Goal: Information Seeking & Learning: Check status

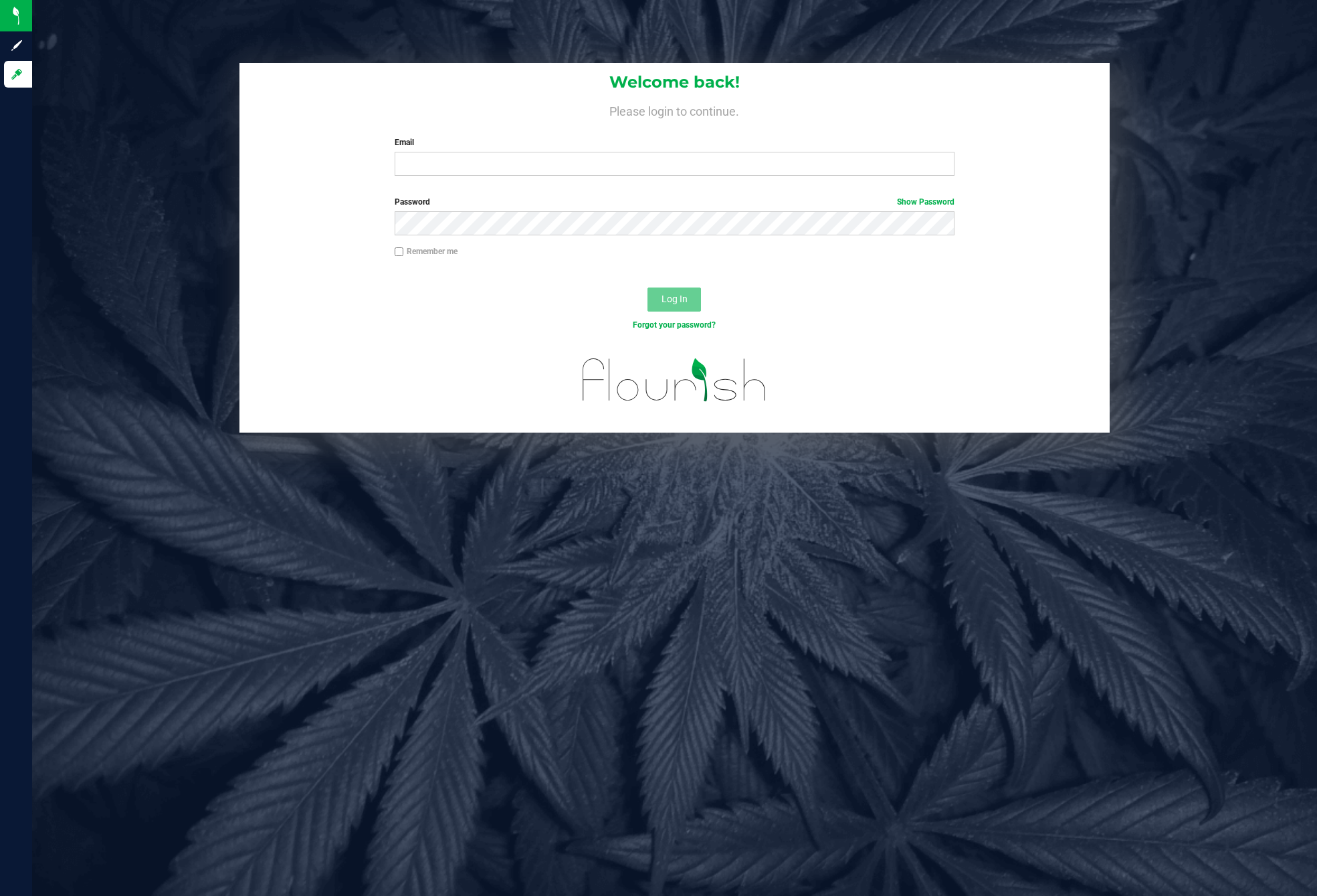
click at [1252, 138] on div "Welcome back! Please login to continue. Email Required Please format your email…" at bounding box center [674, 248] width 1305 height 370
click at [648, 171] on input "Email" at bounding box center [675, 163] width 560 height 24
type input "[EMAIL_ADDRESS][DOMAIN_NAME]"
click at [672, 294] on span "Log In" at bounding box center [675, 299] width 26 height 11
drag, startPoint x: 690, startPoint y: 246, endPoint x: 690, endPoint y: 236, distance: 10.0
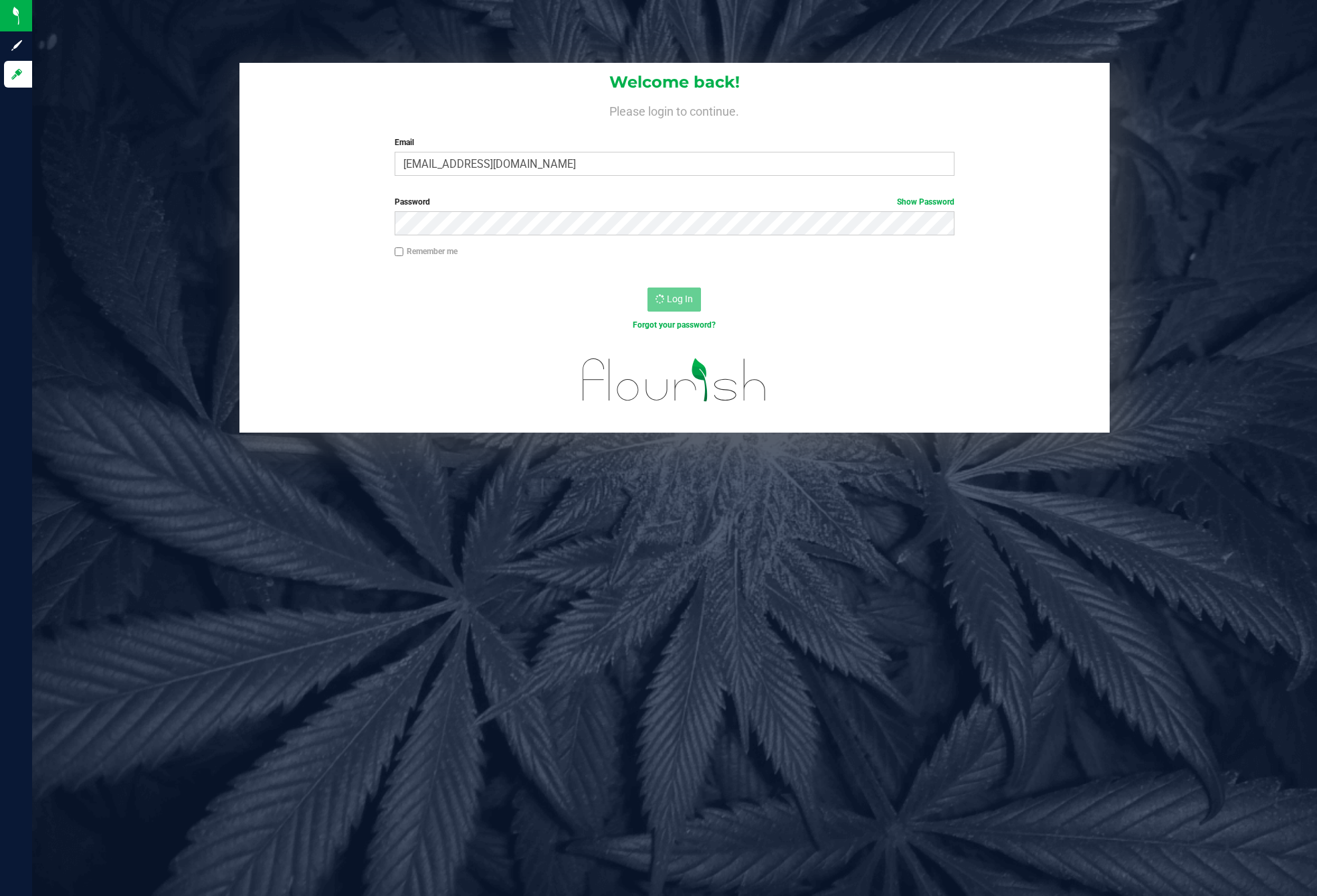
click at [690, 236] on form "Welcome back! Please login to continue. Email compliance@saltcreeksmugglers.com…" at bounding box center [675, 248] width 850 height 370
type input "[EMAIL_ADDRESS][DOMAIN_NAME]"
click at [682, 306] on button "Log In" at bounding box center [674, 299] width 53 height 24
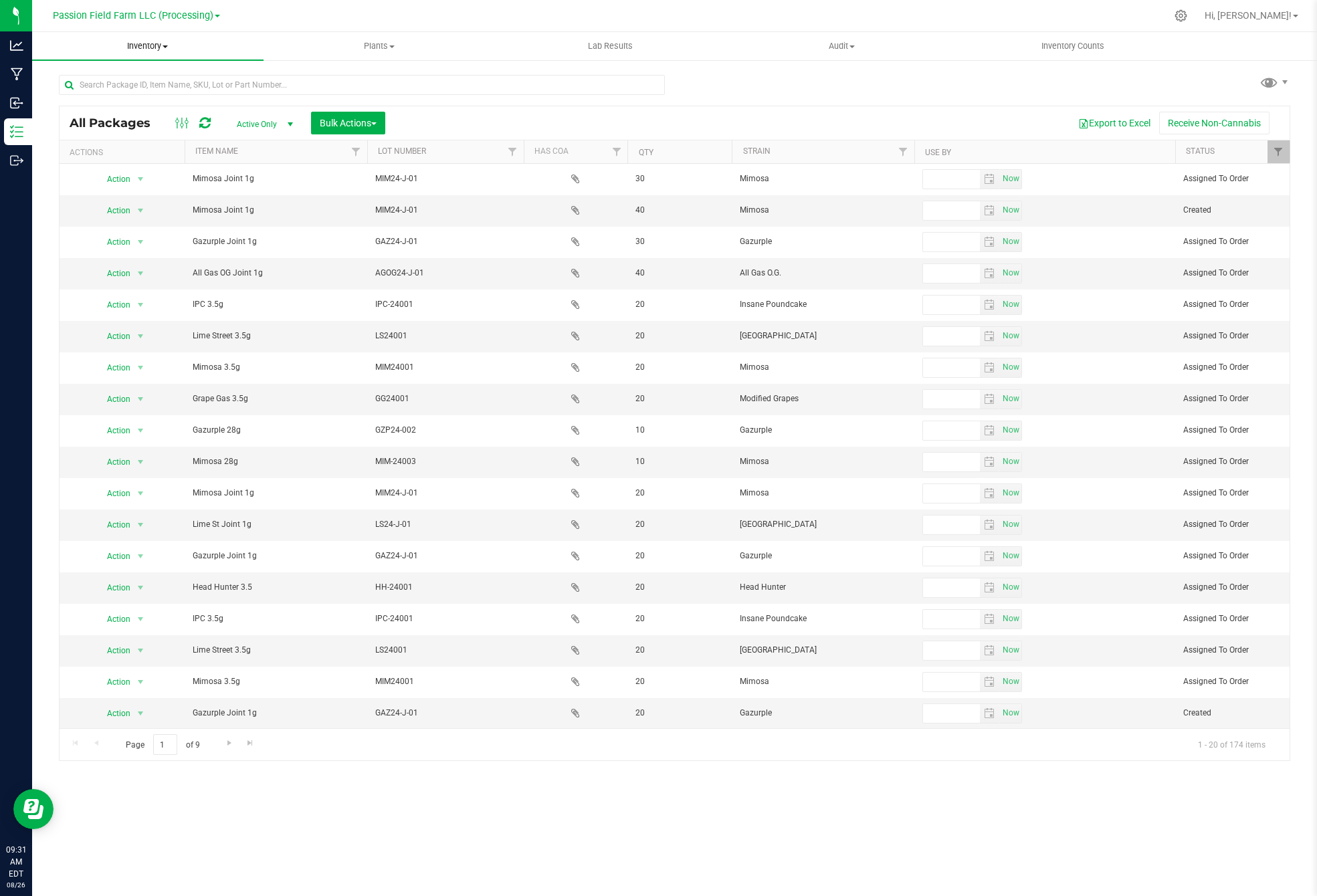
click at [137, 43] on span "Inventory" at bounding box center [147, 46] width 232 height 12
click at [141, 40] on span "Inventory" at bounding box center [147, 46] width 232 height 12
click at [139, 48] on span "Inventory" at bounding box center [147, 46] width 232 height 12
click at [155, 37] on uib-tab-heading "Inventory All packages All inventory Waste log Create inventory From packages F…" at bounding box center [147, 46] width 232 height 28
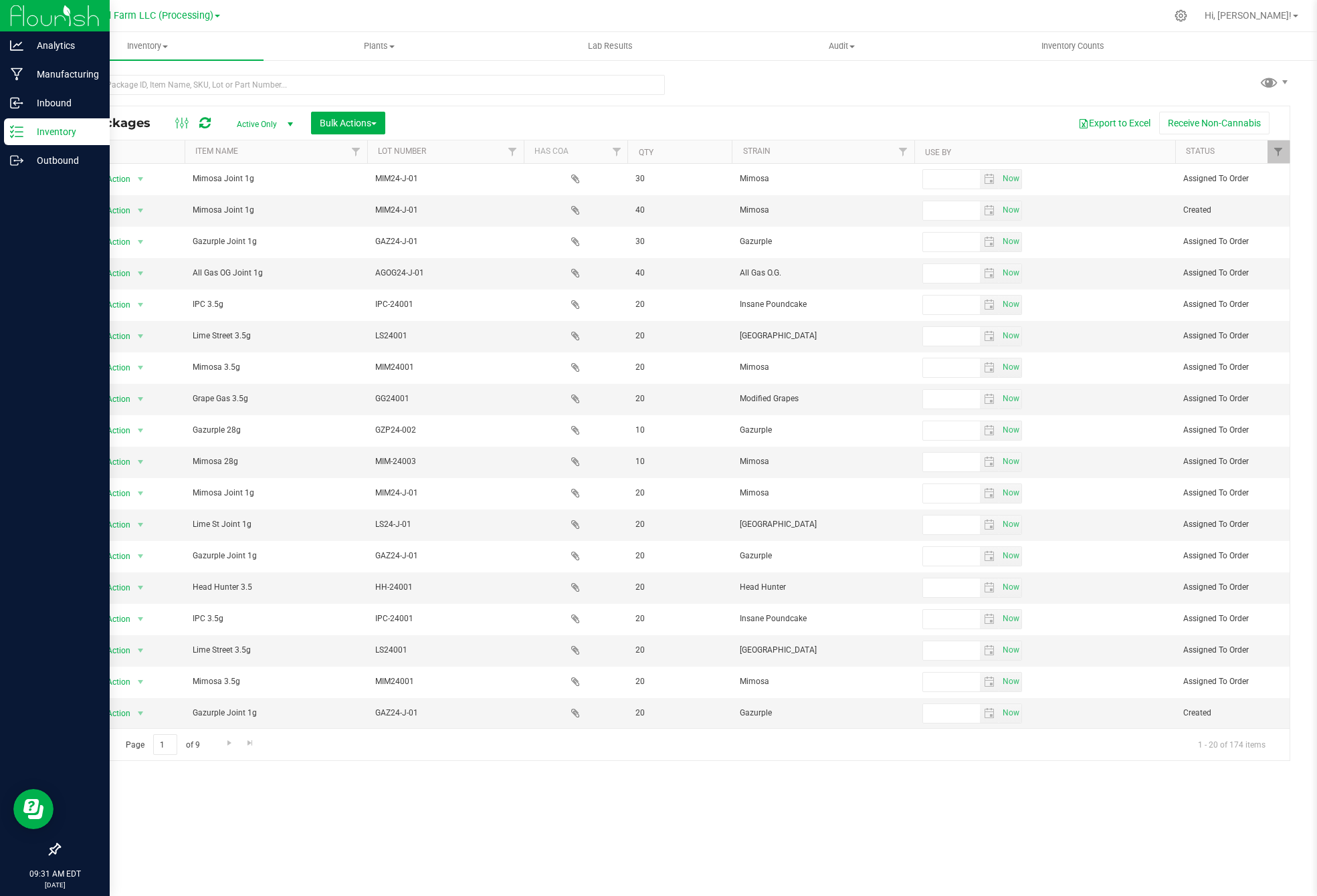
click at [28, 132] on p "Inventory" at bounding box center [64, 132] width 80 height 16
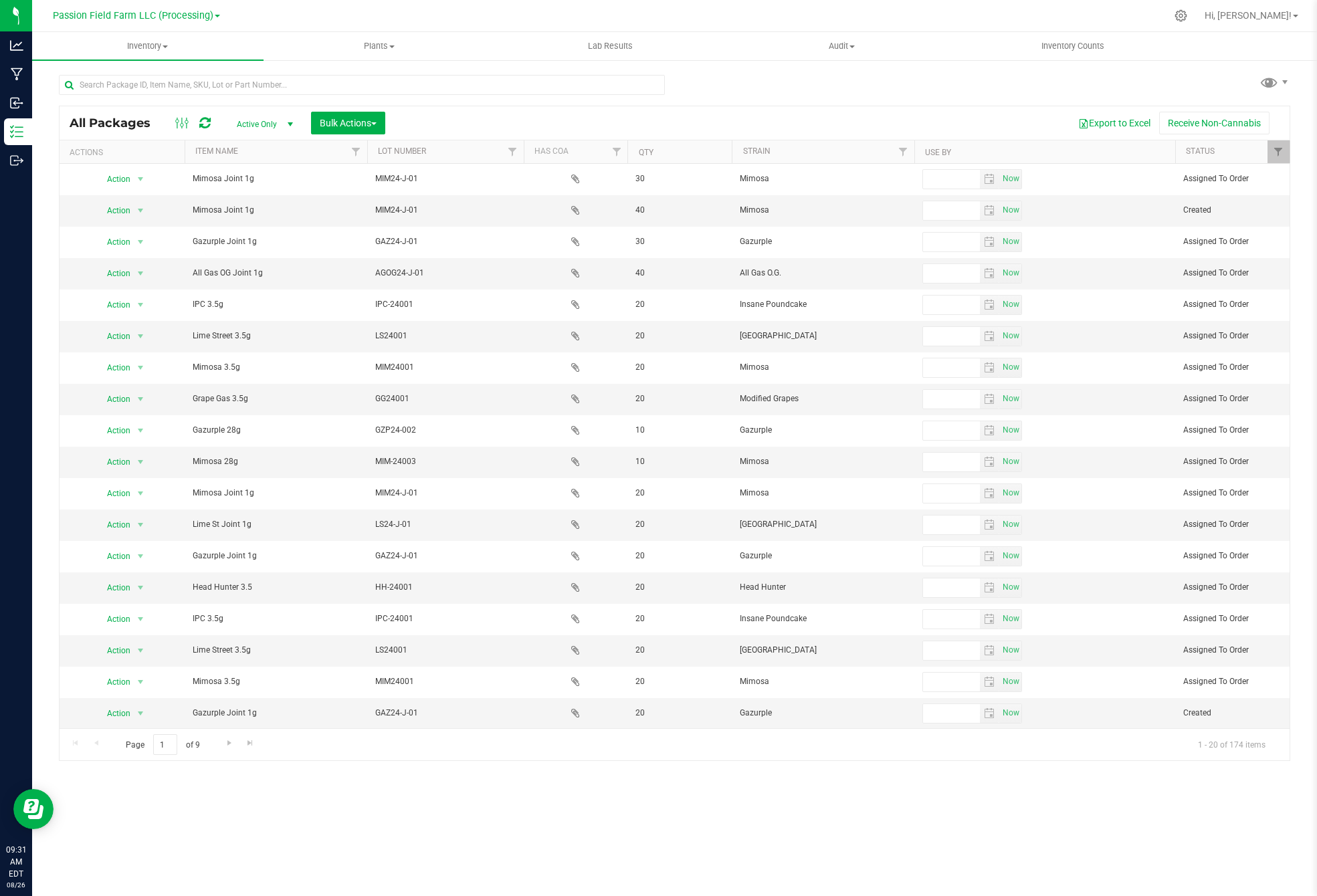
click at [260, 124] on span "Active Only" at bounding box center [262, 124] width 74 height 19
click at [262, 149] on li "Active Only" at bounding box center [261, 147] width 72 height 20
click at [355, 124] on span "Bulk Actions" at bounding box center [347, 123] width 57 height 11
click at [355, 116] on button "Bulk Actions" at bounding box center [348, 123] width 75 height 23
click at [356, 148] on span "Filter" at bounding box center [355, 152] width 11 height 11
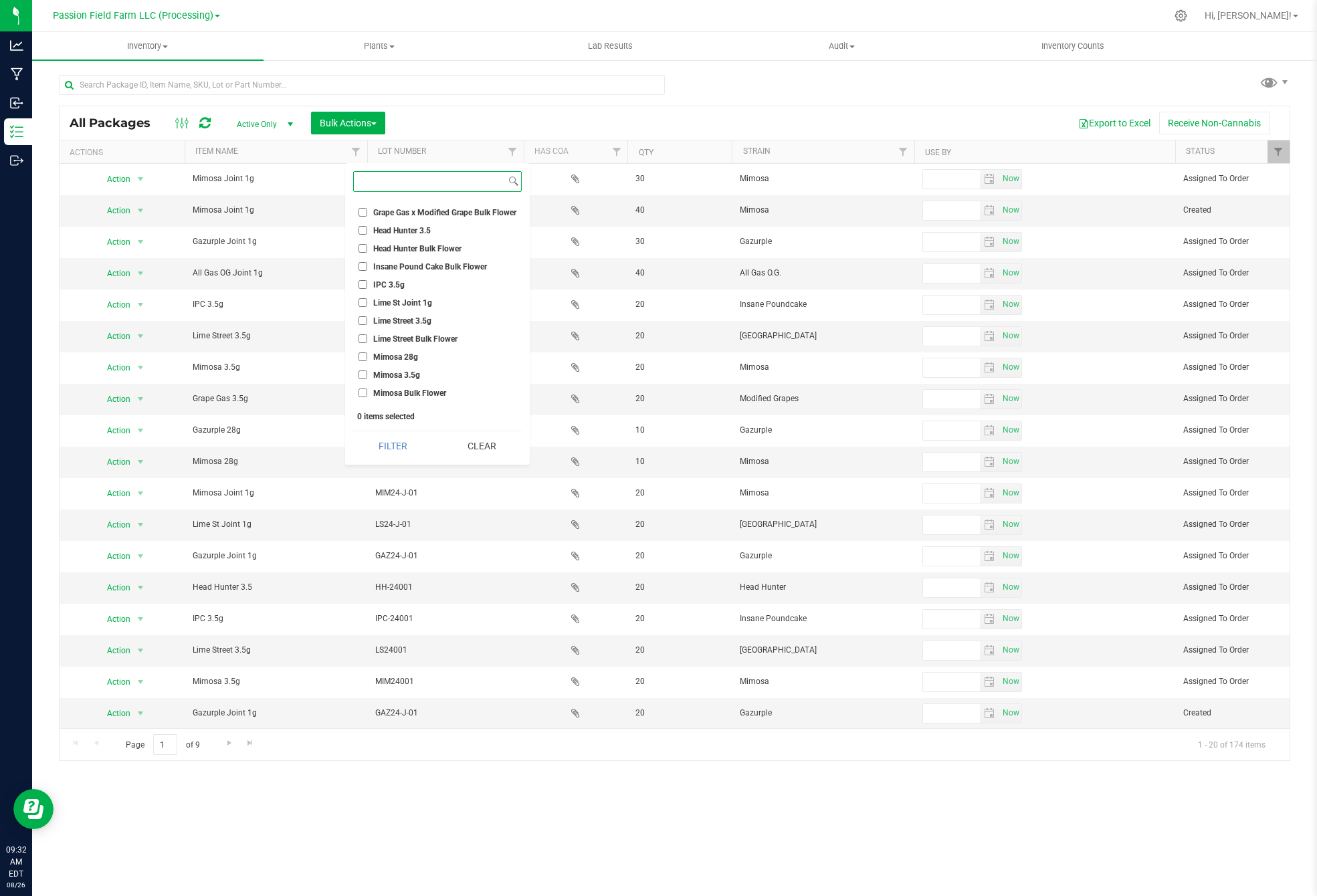
scroll to position [233, 0]
click at [364, 315] on input "Lime Street 3.5g" at bounding box center [363, 319] width 9 height 9
click at [405, 454] on button "Filter" at bounding box center [392, 446] width 79 height 29
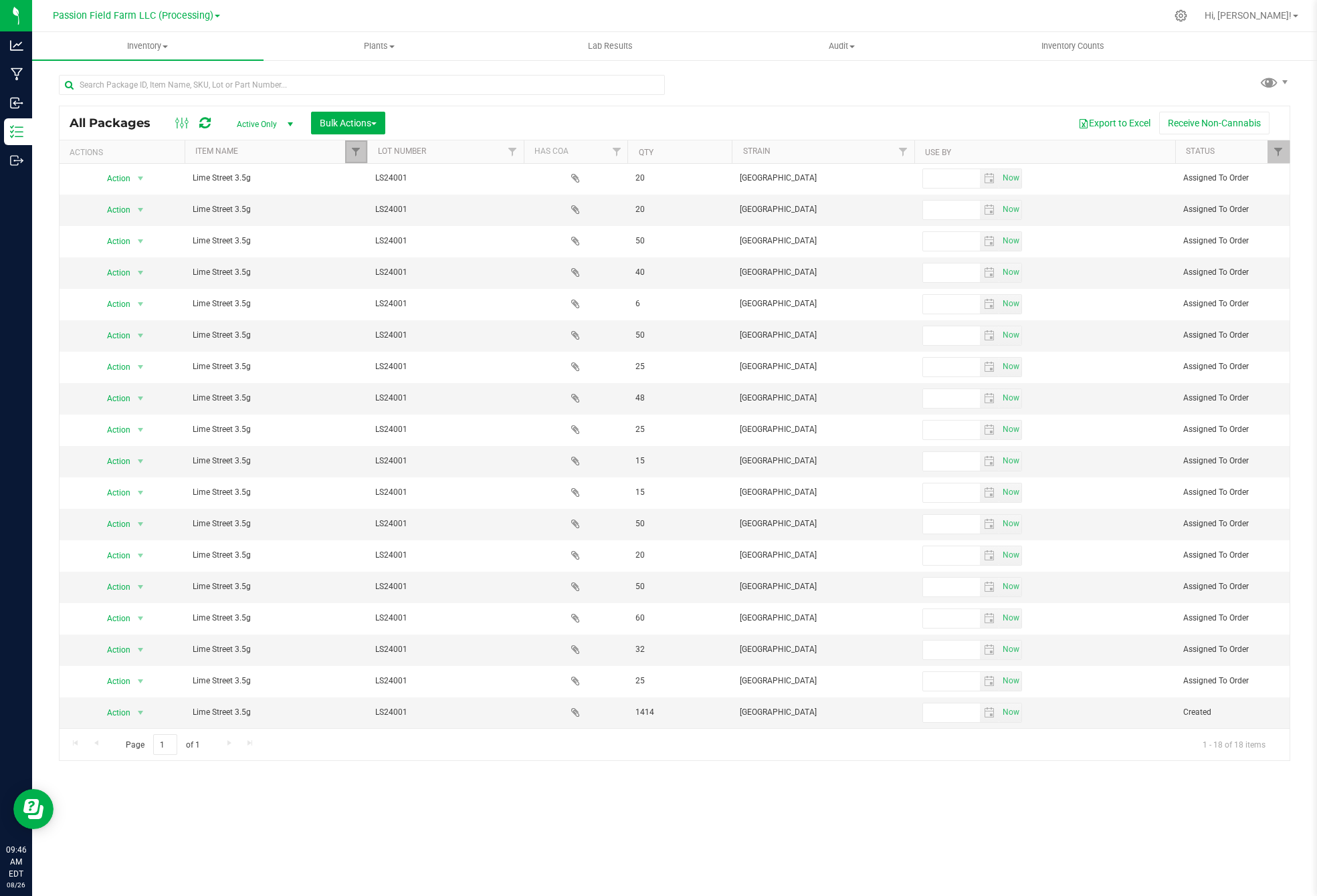
click at [352, 144] on link "Filter" at bounding box center [355, 152] width 22 height 23
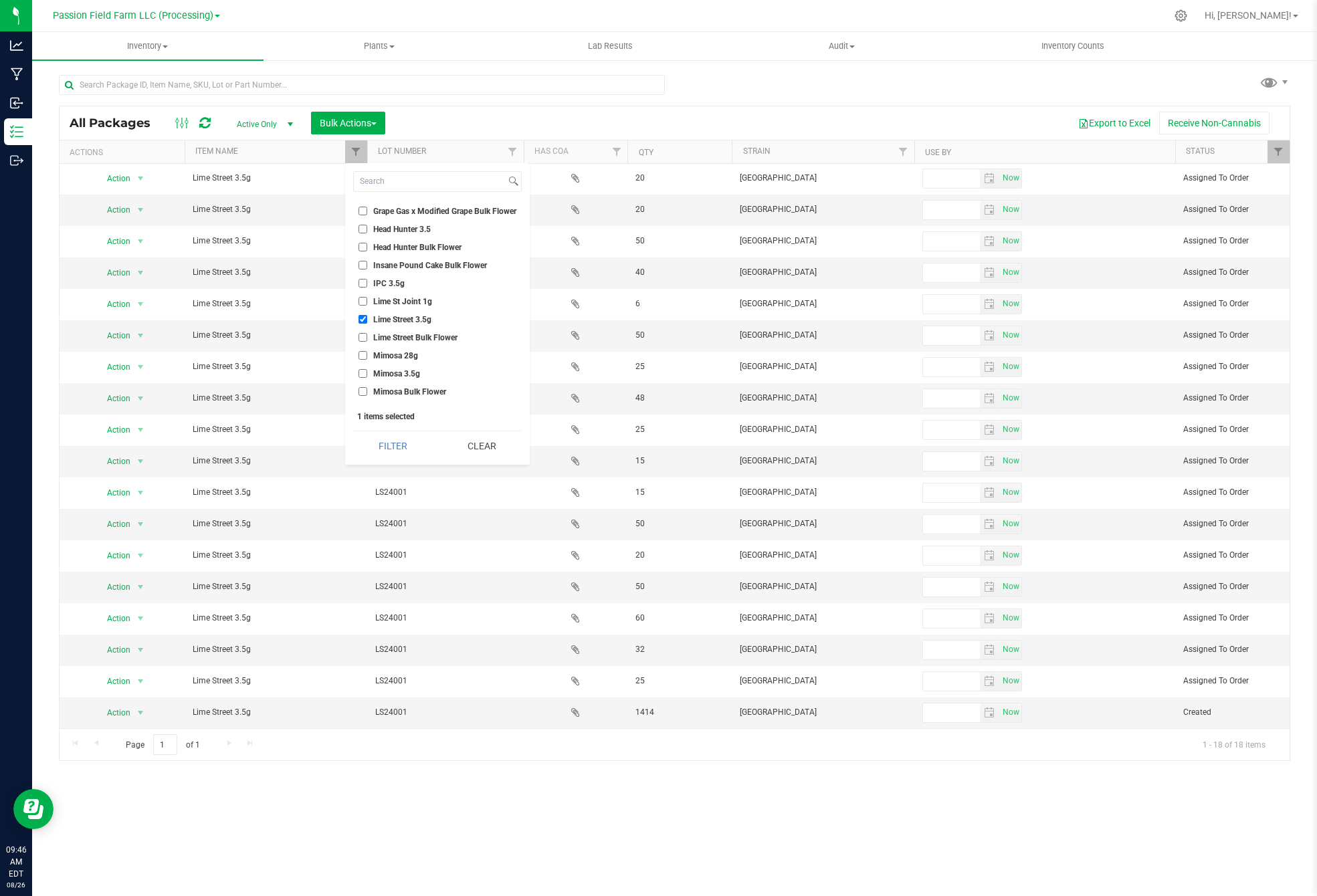
click at [362, 315] on input "Lime Street 3.5g" at bounding box center [363, 319] width 9 height 9
checkbox input "false"
click at [364, 369] on input "Mimosa 3.5g" at bounding box center [363, 373] width 9 height 9
click at [393, 457] on button "Filter" at bounding box center [392, 446] width 79 height 29
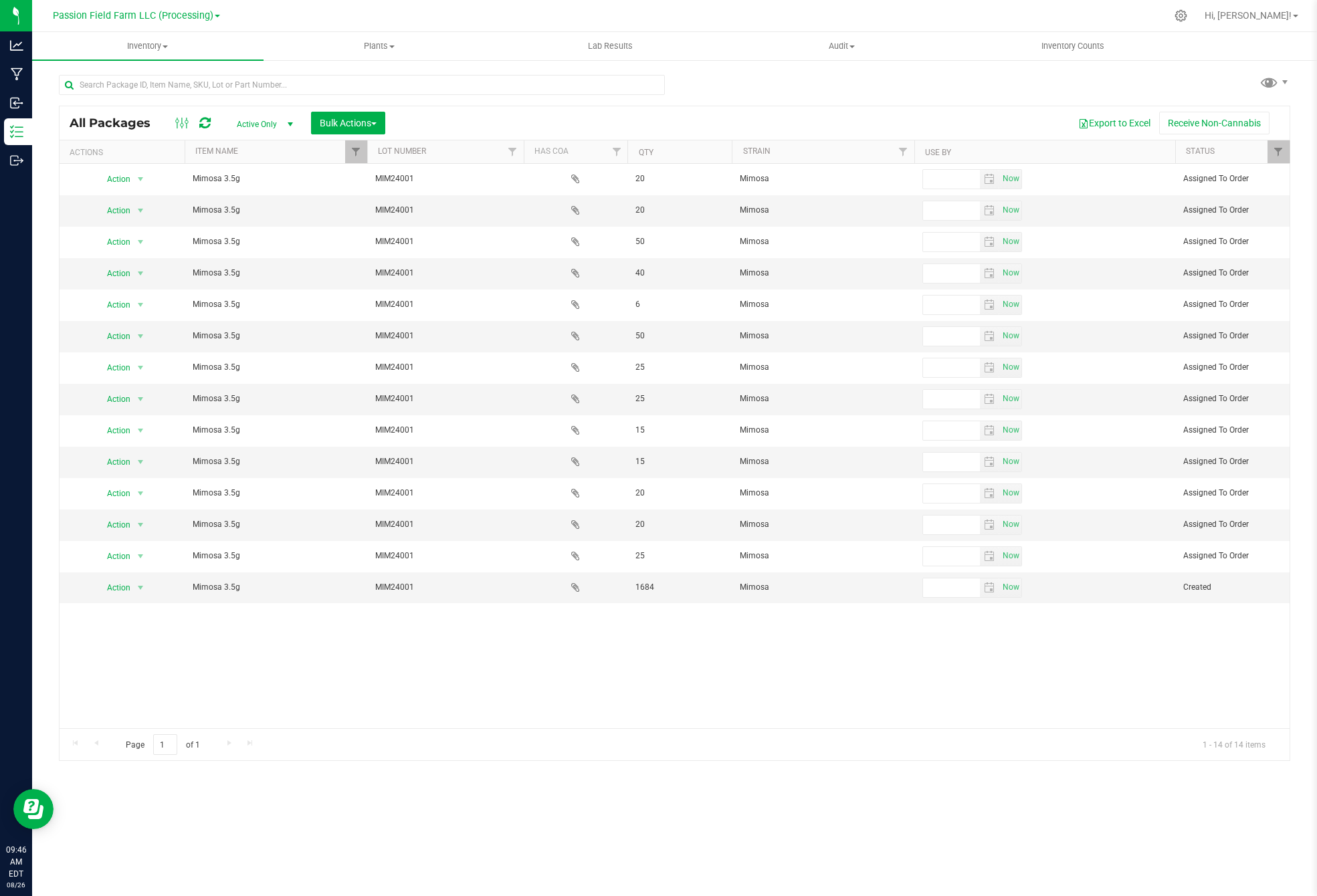
click at [450, 714] on div "Action Action Edit attributes Global inventory Locate package Package audit log…" at bounding box center [675, 446] width 1230 height 564
drag, startPoint x: 431, startPoint y: 417, endPoint x: 378, endPoint y: 528, distance: 123.0
click at [378, 528] on td "MIM24001" at bounding box center [445, 525] width 156 height 31
click at [326, 668] on div "Action Action Edit attributes Global inventory Locate package Package audit log…" at bounding box center [675, 446] width 1230 height 564
drag, startPoint x: 326, startPoint y: 668, endPoint x: 384, endPoint y: 118, distance: 553.0
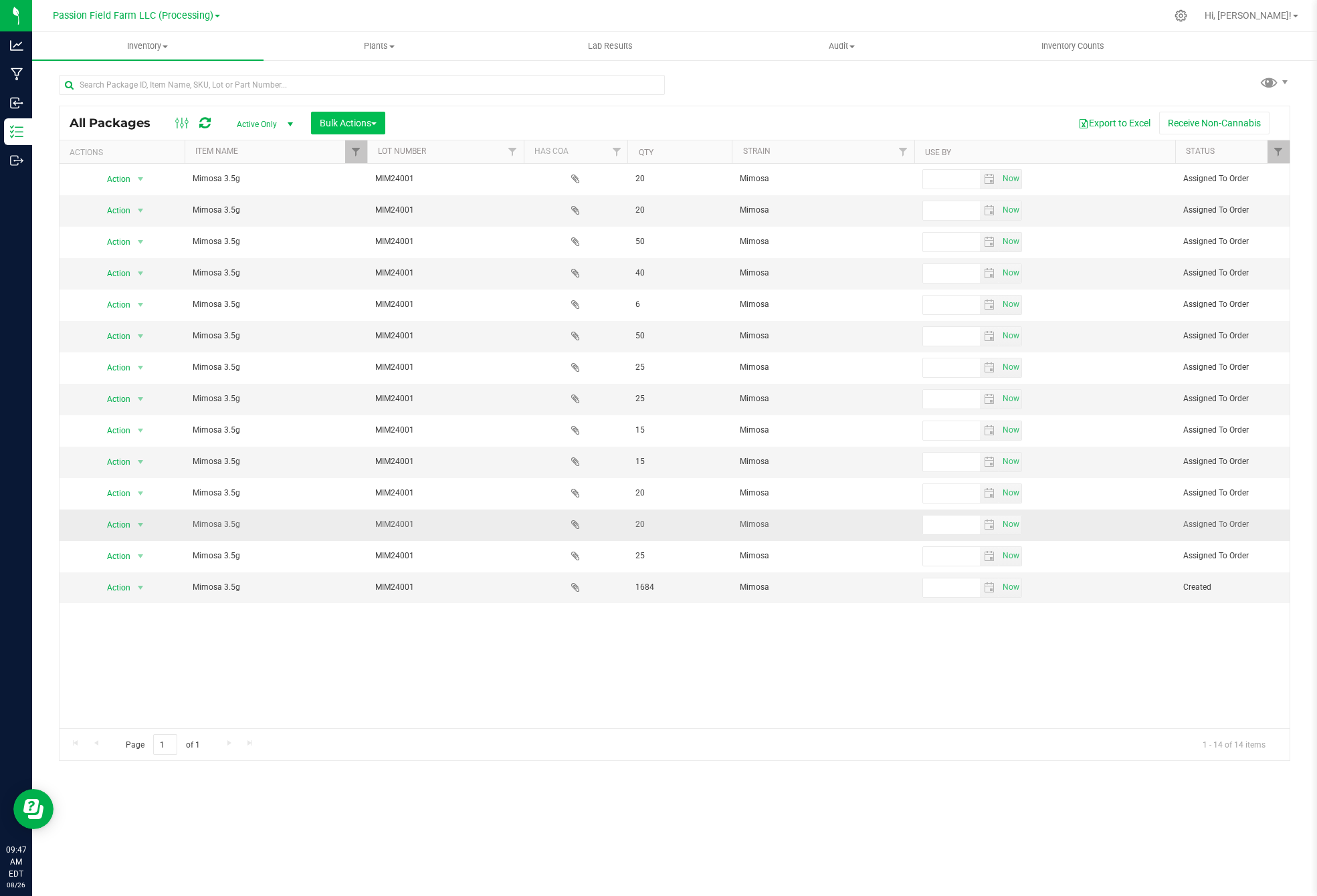
click at [325, 502] on div "Action Action Edit attributes Global inventory Locate package Package audit log…" at bounding box center [675, 446] width 1230 height 564
click at [542, 128] on div "Export to Excel Receive Non-Cannabis" at bounding box center [838, 123] width 885 height 23
click at [358, 148] on span "Filter" at bounding box center [355, 152] width 11 height 11
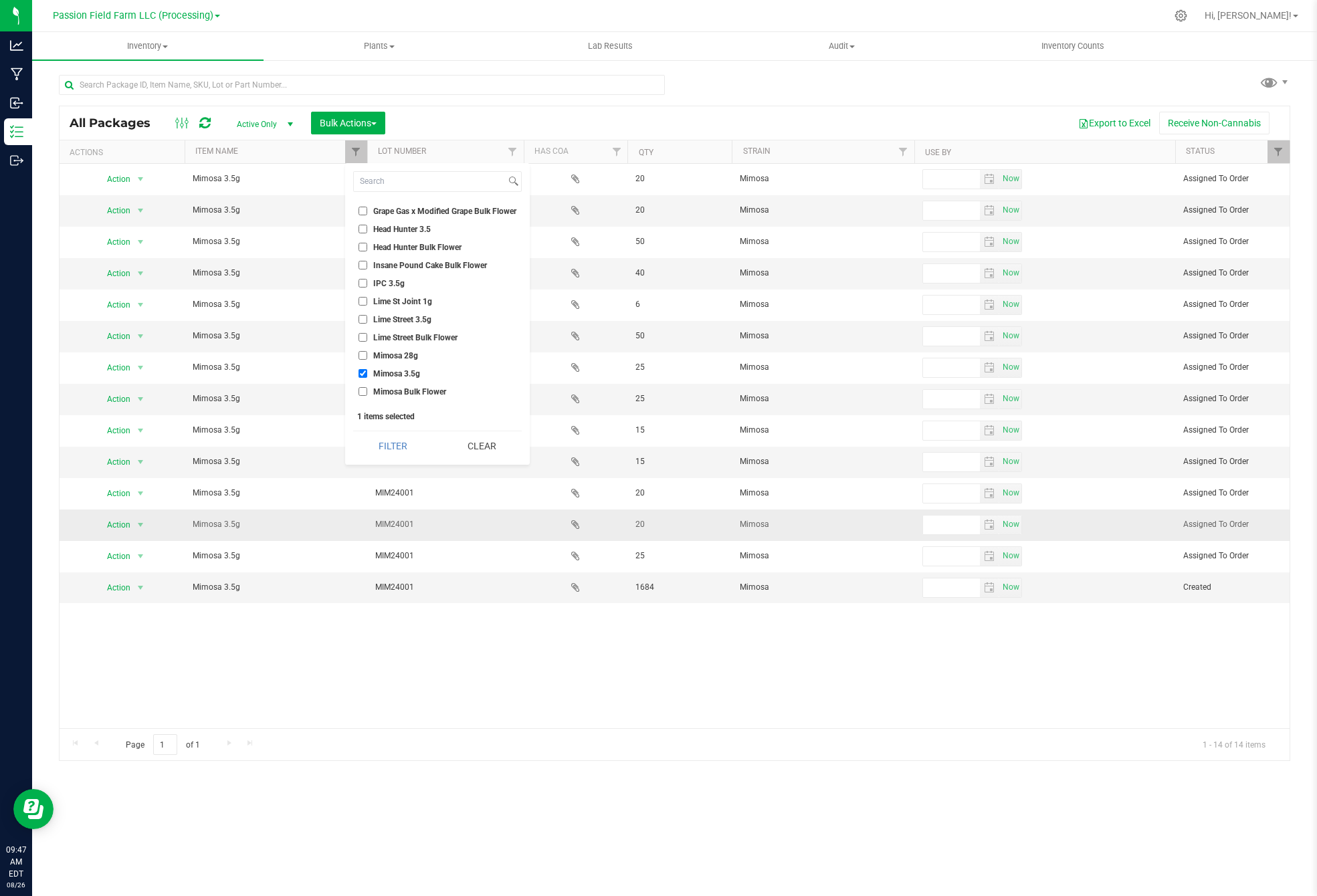
click at [362, 369] on input "Mimosa 3.5g" at bounding box center [363, 373] width 9 height 9
checkbox input "false"
click at [360, 351] on input "Mimosa 28g" at bounding box center [363, 355] width 9 height 9
click at [403, 440] on button "Filter" at bounding box center [392, 446] width 79 height 29
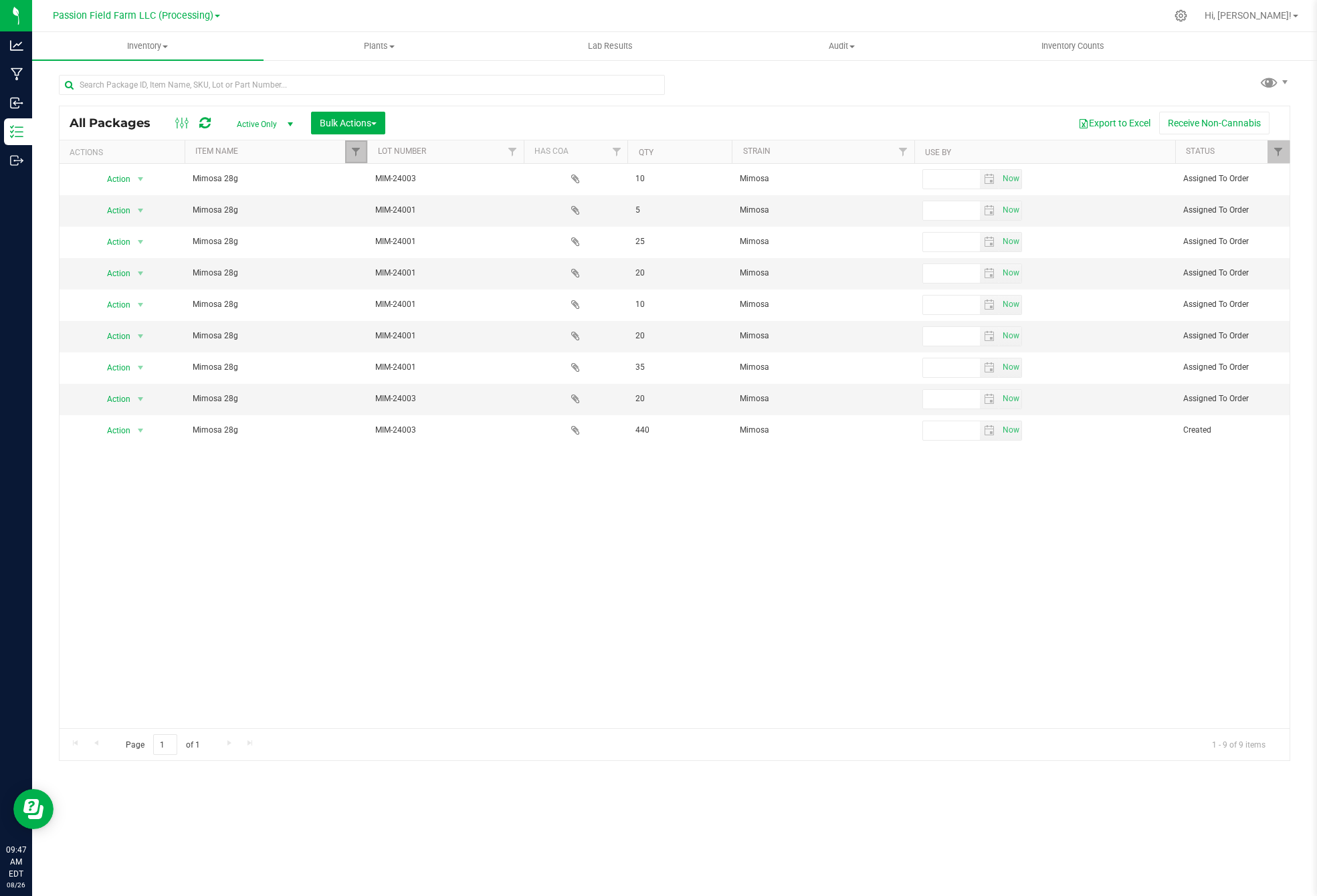
click at [354, 141] on link "Filter" at bounding box center [355, 152] width 22 height 23
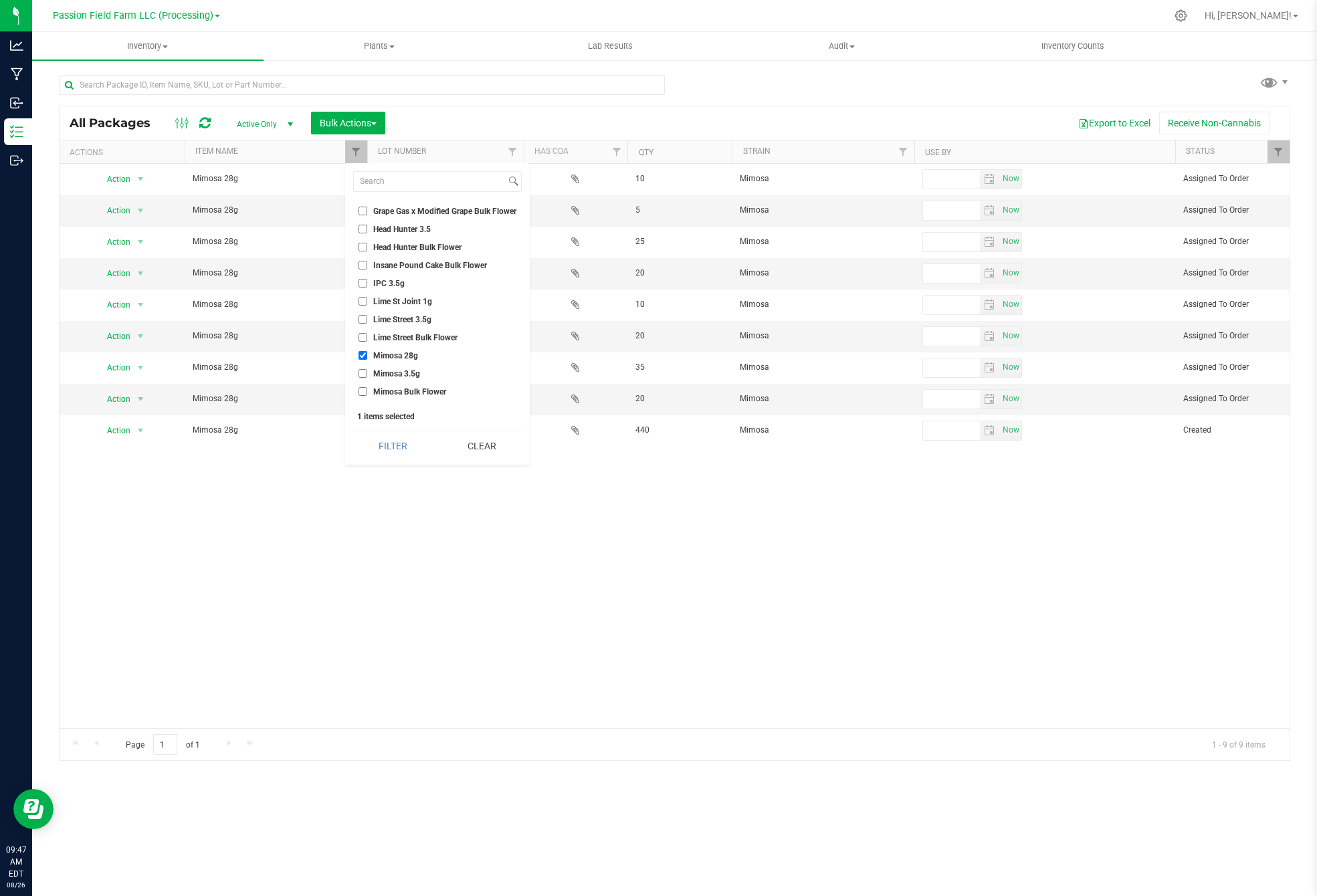
drag, startPoint x: 363, startPoint y: 360, endPoint x: 364, endPoint y: 349, distance: 11.0
click at [364, 351] on ul "Select All All Gas O.G. 28g All Gas OG Bulk Flower All Gas OG Joint 1g Apple Fr…" at bounding box center [437, 302] width 169 height 201
click at [364, 349] on ul "Select All All Gas O.G. 28g All Gas OG Bulk Flower All Gas OG Joint 1g Apple Fr…" at bounding box center [437, 302] width 169 height 201
click at [366, 351] on input "Mimosa 28g" at bounding box center [363, 355] width 9 height 9
checkbox input "false"
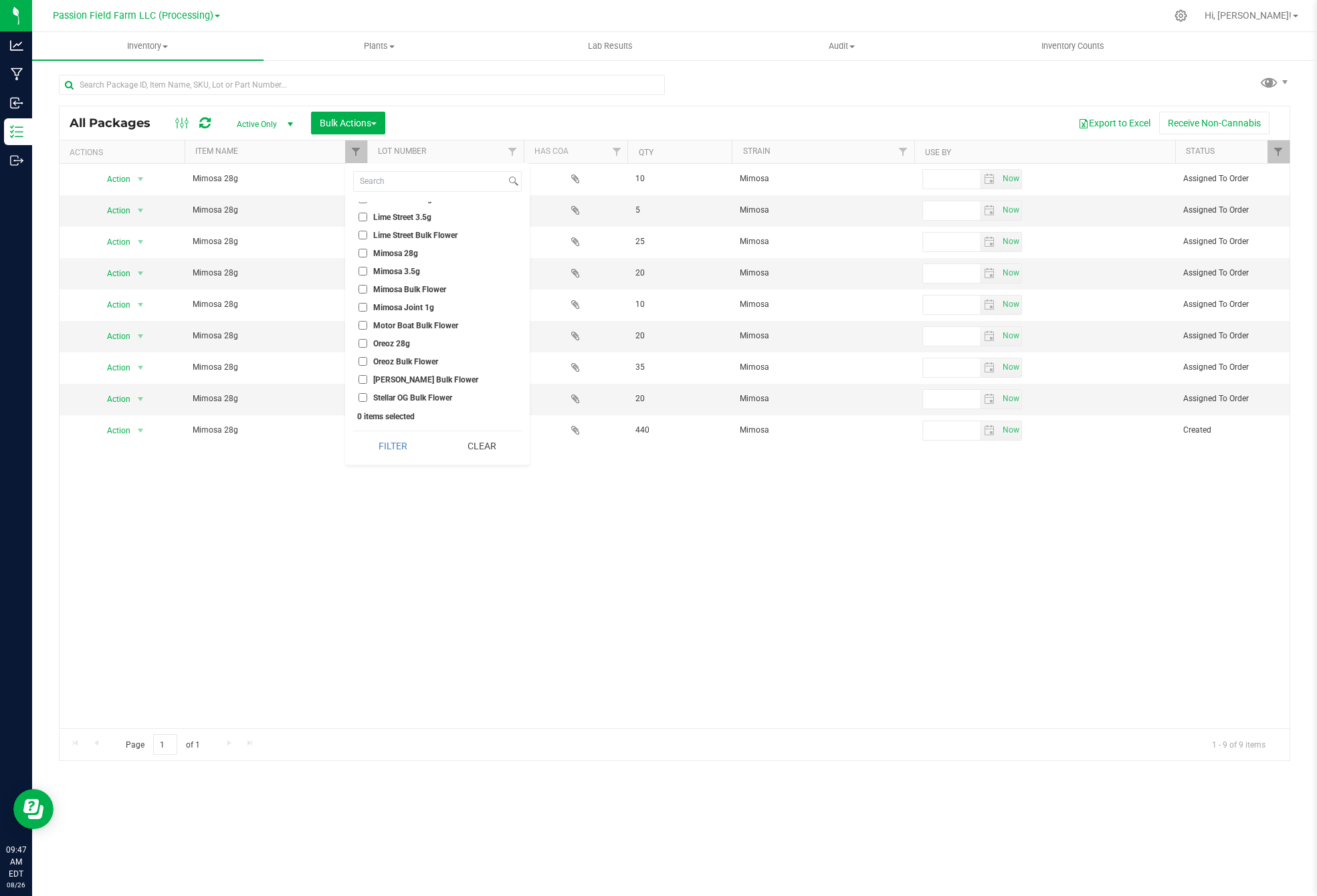
scroll to position [334, 0]
click at [360, 340] on input "Oreoz 28g" at bounding box center [363, 344] width 9 height 9
checkbox input "true"
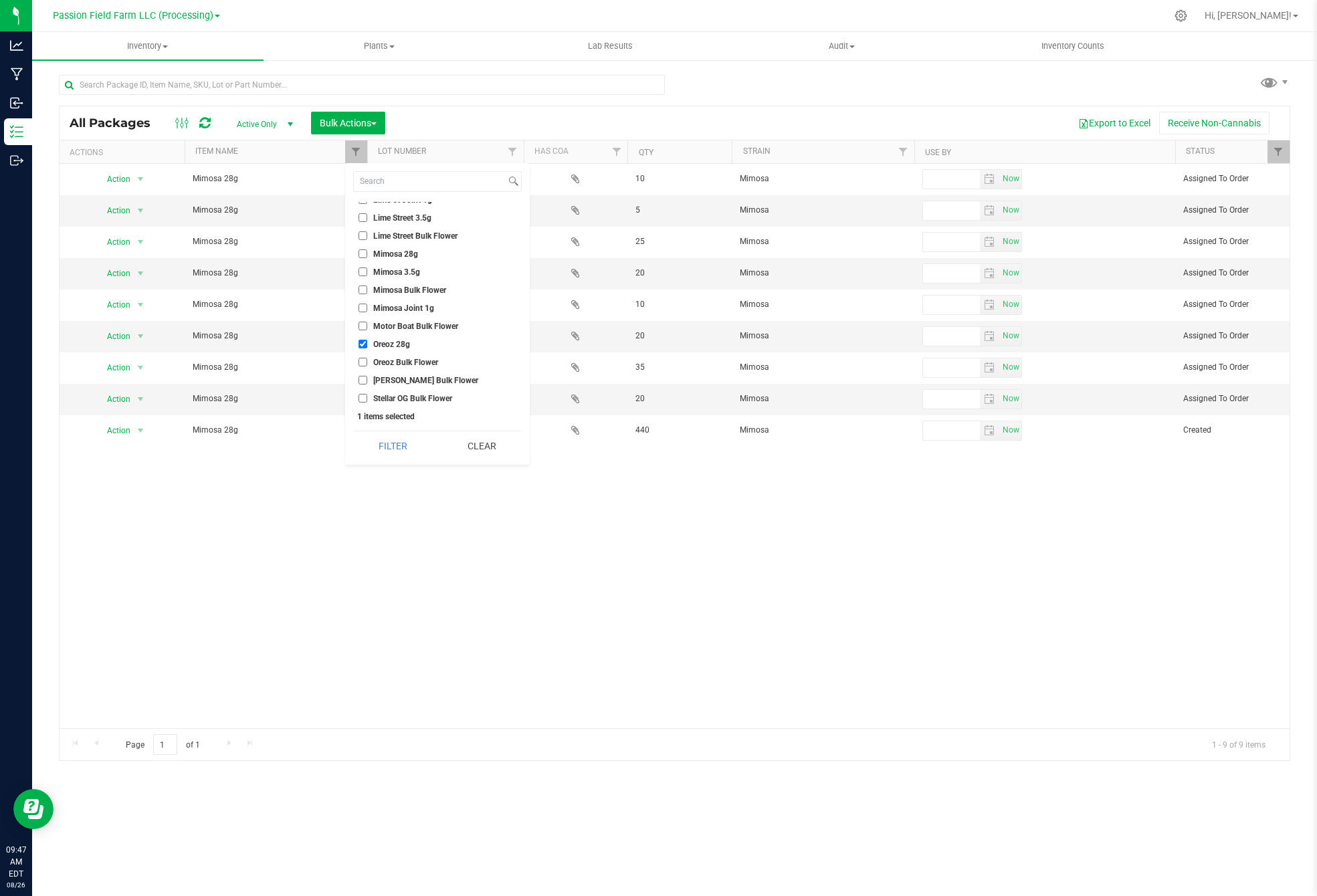
click at [376, 464] on div "Select All All Gas O.G. 28g All Gas OG Bulk Flower All Gas OG Joint 1g Apple Fr…" at bounding box center [437, 314] width 184 height 301
click at [393, 456] on button "Filter" at bounding box center [392, 446] width 79 height 29
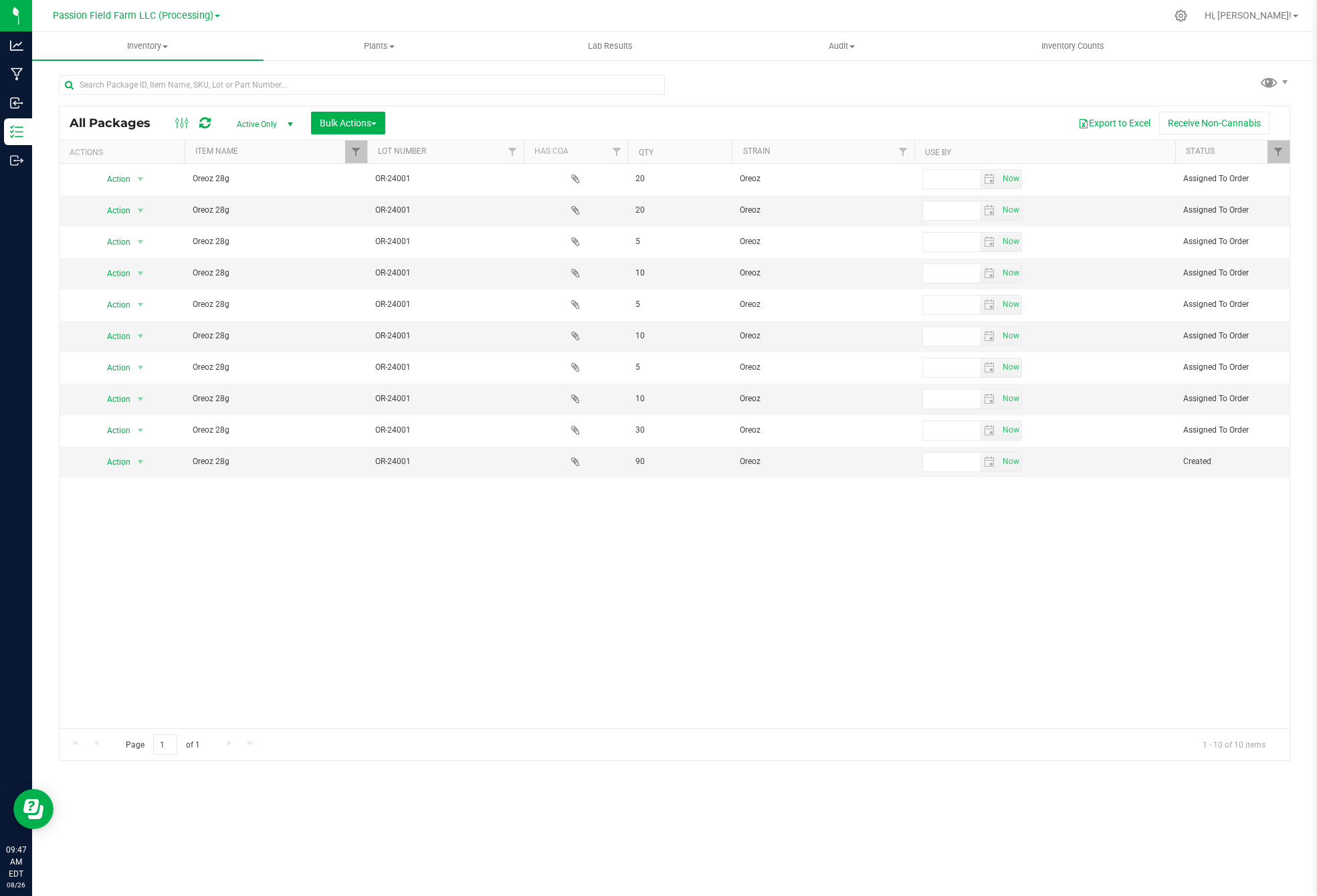
drag, startPoint x: 393, startPoint y: 456, endPoint x: 373, endPoint y: 554, distance: 100.0
click at [373, 549] on div "Action Action Edit attributes Global inventory Locate package Package audit log…" at bounding box center [675, 446] width 1230 height 564
click at [373, 554] on div "Action Action Edit attributes Global inventory Locate package Package audit log…" at bounding box center [675, 446] width 1230 height 564
click at [363, 155] on link "Filter" at bounding box center [355, 152] width 22 height 23
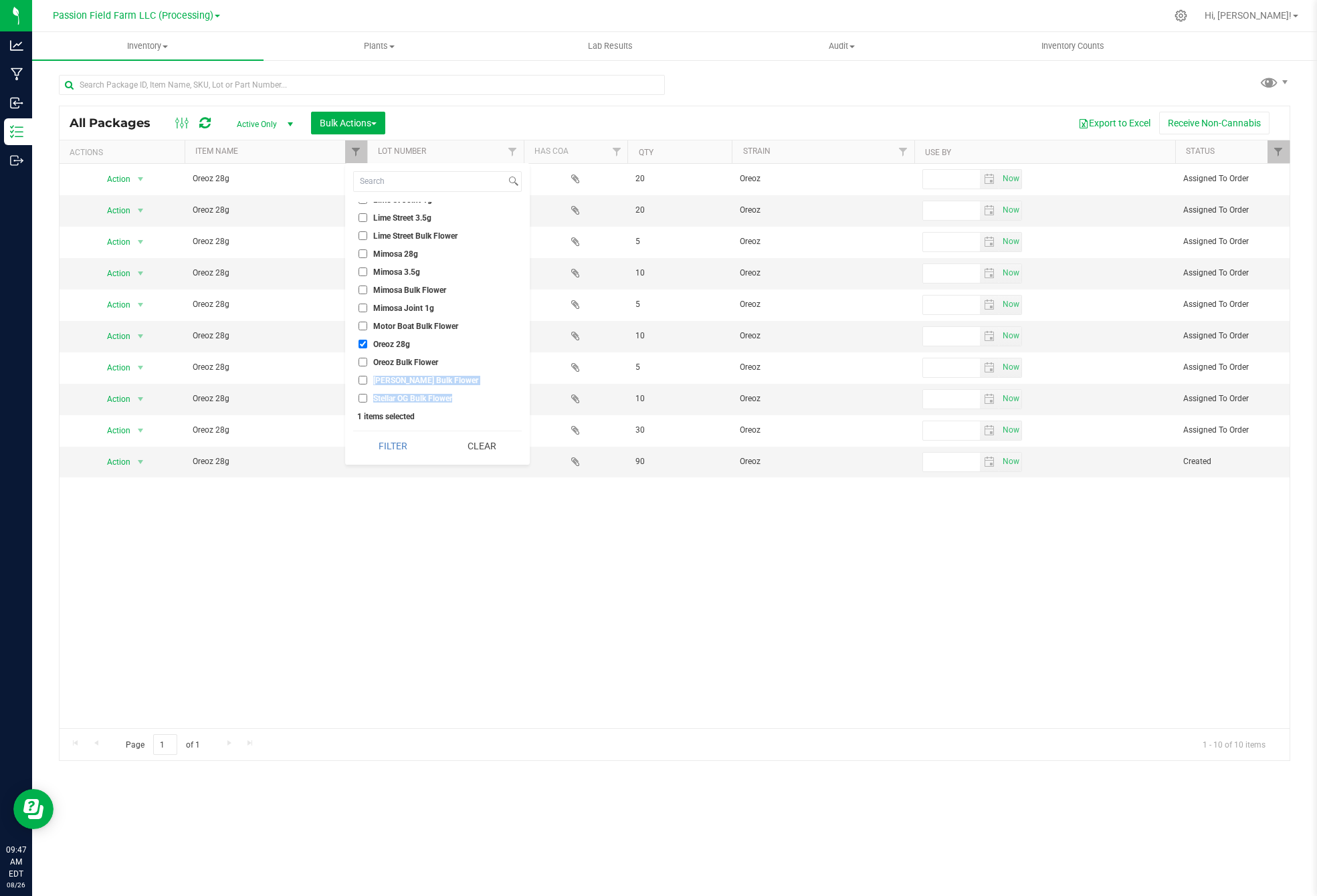
click at [365, 356] on ul "Select All All Gas O.G. 28g All Gas OG Bulk Flower All Gas OG Joint 1g Apple Fr…" at bounding box center [437, 302] width 169 height 201
click at [365, 358] on input "Oreoz Bulk Flower" at bounding box center [363, 362] width 9 height 9
click at [367, 358] on label "Oreoz Bulk Flower" at bounding box center [398, 362] width 79 height 9
click at [367, 358] on input "Oreoz Bulk Flower" at bounding box center [363, 362] width 9 height 9
checkbox input "false"
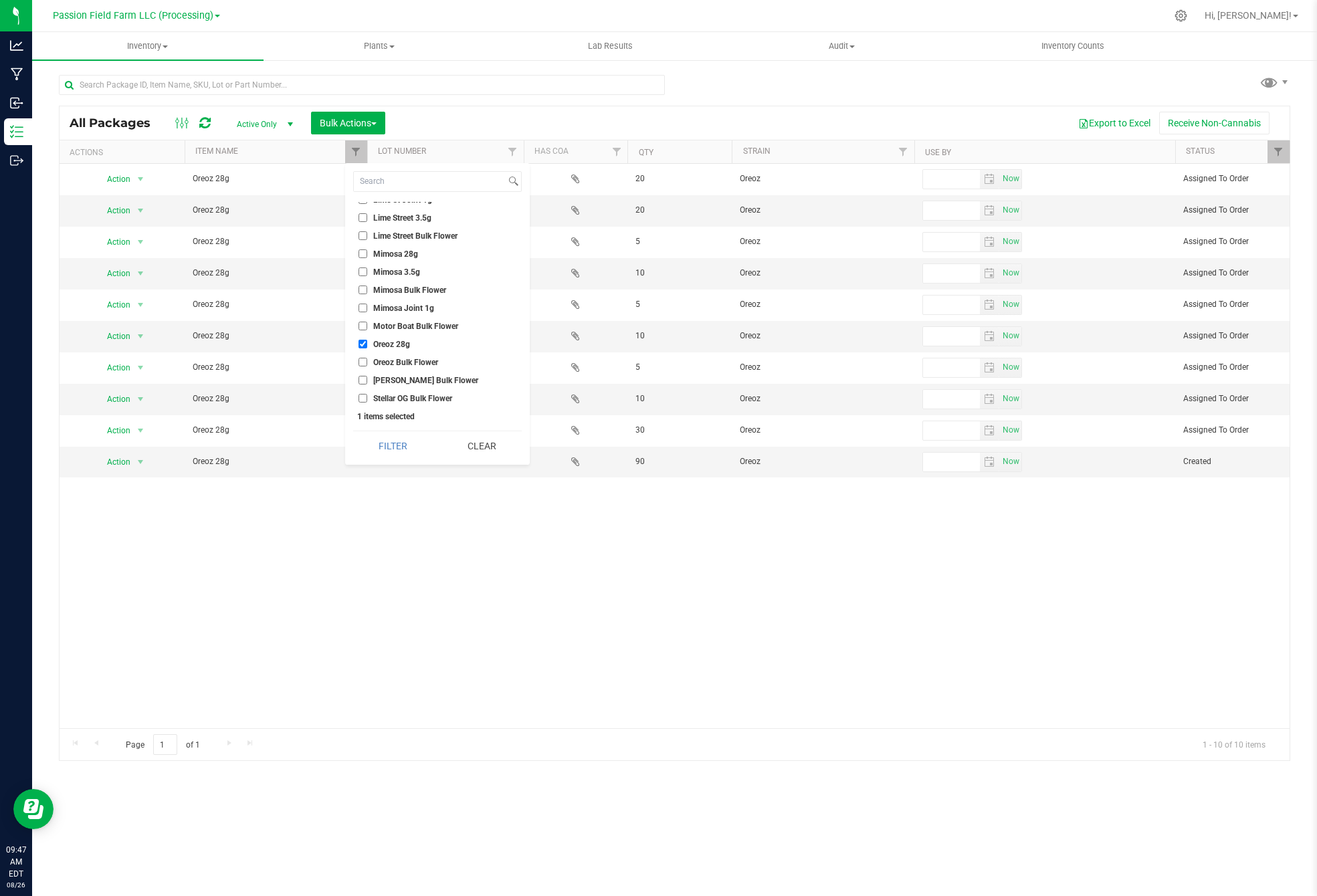
click at [362, 340] on input "Oreoz 28g" at bounding box center [363, 344] width 9 height 9
checkbox input "false"
click at [363, 351] on input "IPC 3.5g" at bounding box center [363, 355] width 9 height 9
click at [392, 448] on button "Filter" at bounding box center [392, 446] width 79 height 29
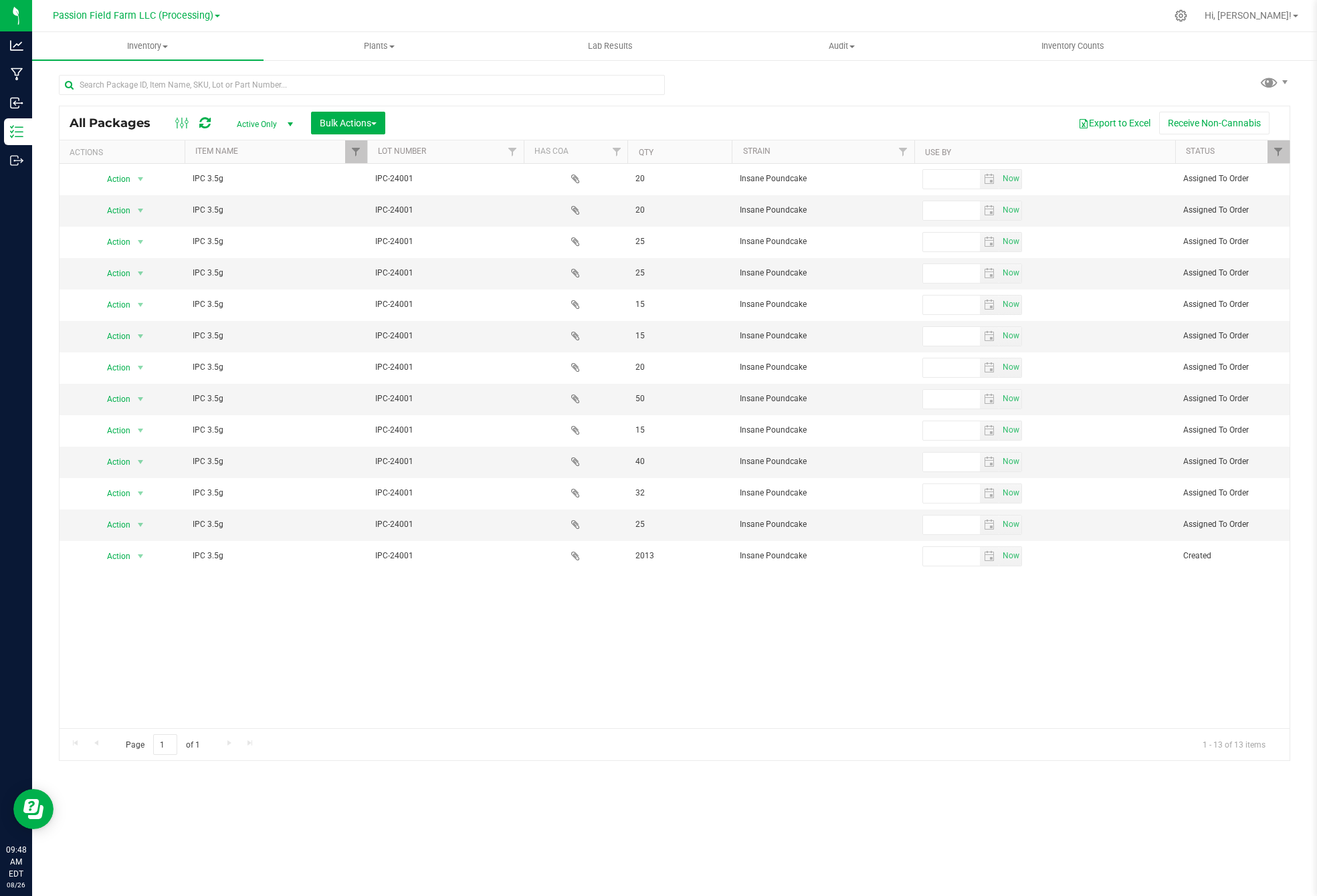
click at [366, 152] on div at bounding box center [367, 152] width 6 height 24
click at [360, 148] on span "Filter" at bounding box center [355, 152] width 11 height 11
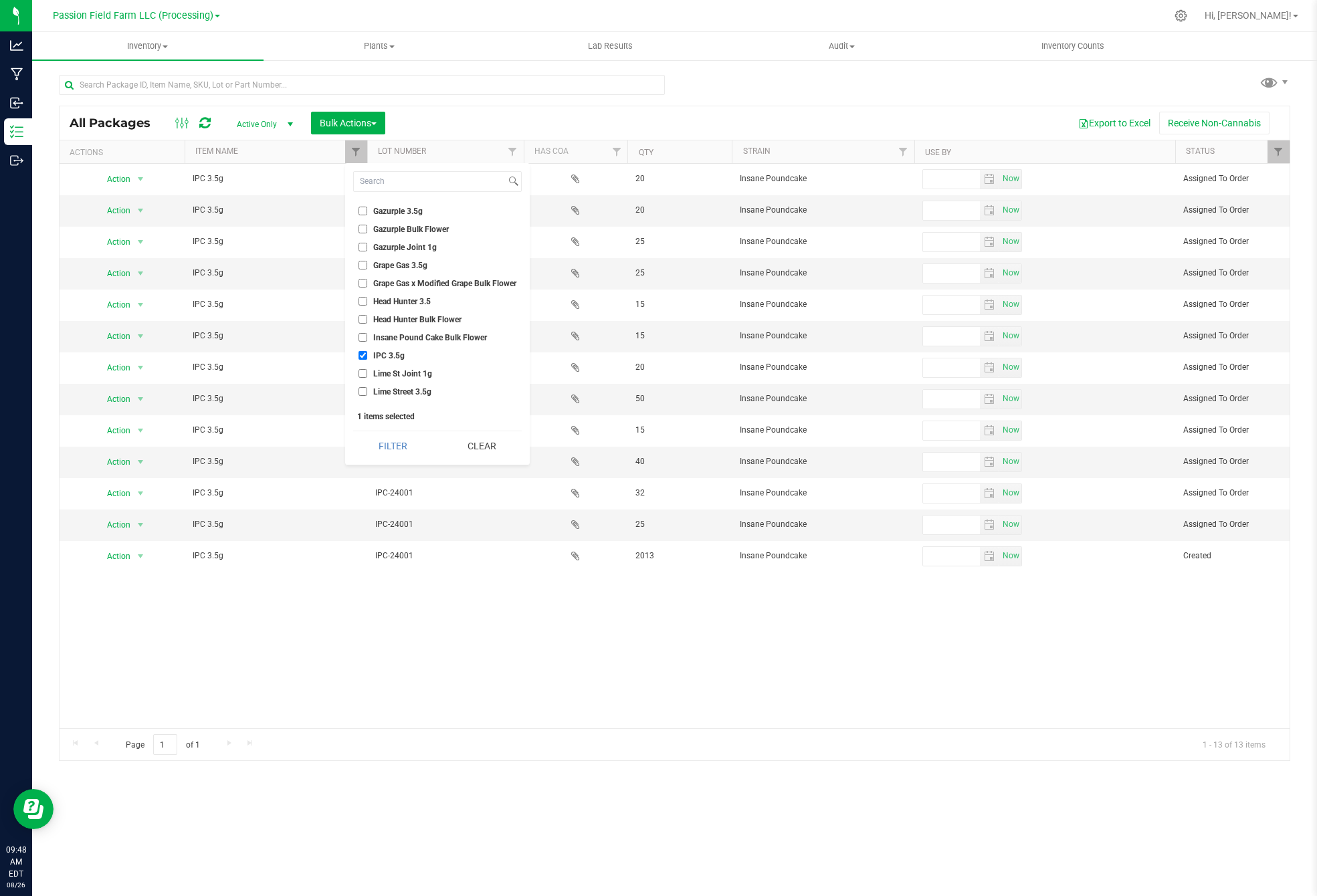
click at [367, 352] on ul "Select All All Gas O.G. 28g All Gas OG Bulk Flower All Gas OG Joint 1g Apple Fr…" at bounding box center [437, 302] width 169 height 201
click at [357, 349] on li "IPC 3.5g" at bounding box center [437, 355] width 169 height 14
click at [360, 351] on input "IPC 3.5g" at bounding box center [363, 355] width 9 height 9
checkbox input "false"
click at [363, 297] on input "Head Hunter 3.5" at bounding box center [363, 301] width 9 height 9
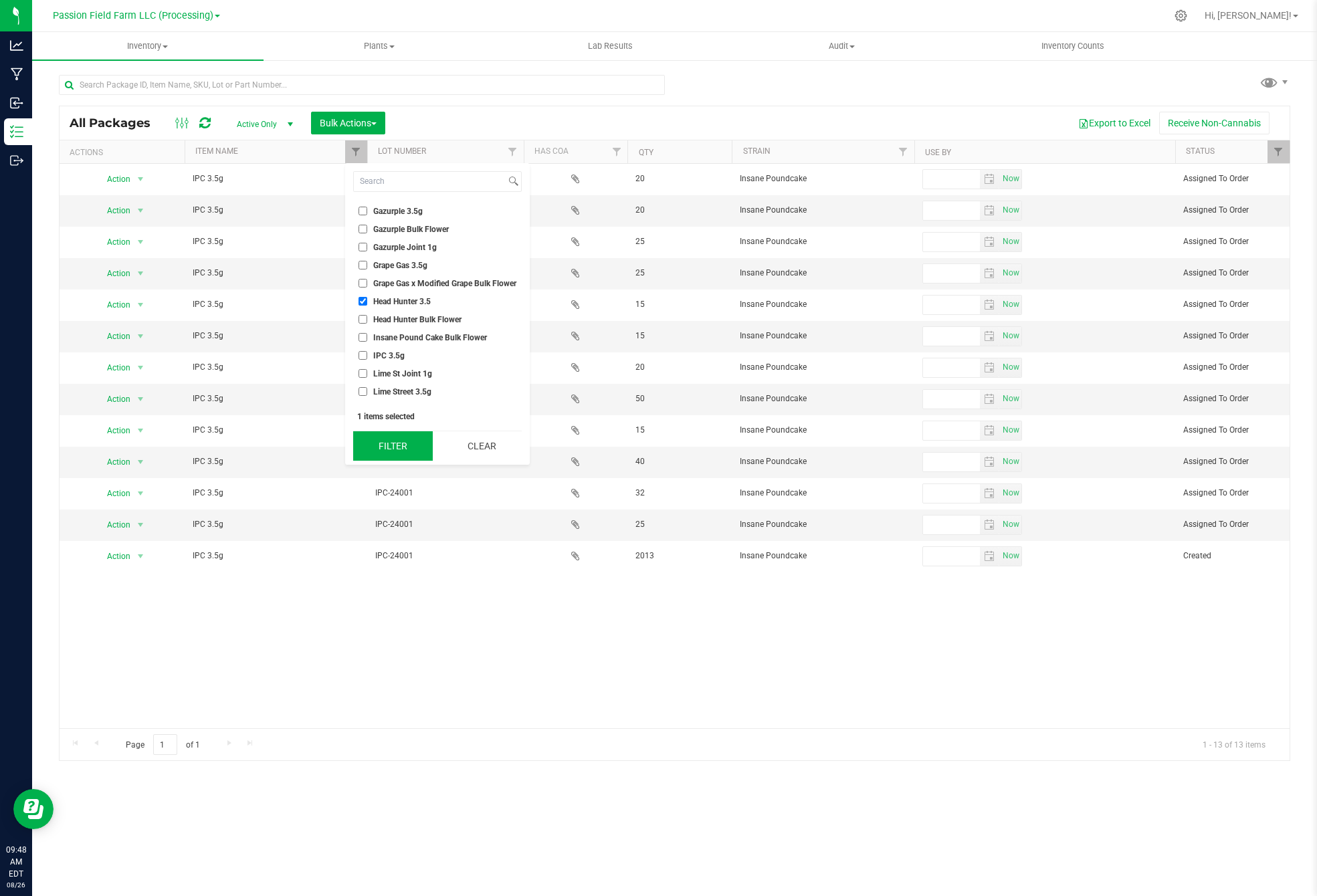
click at [410, 450] on button "Filter" at bounding box center [392, 446] width 79 height 29
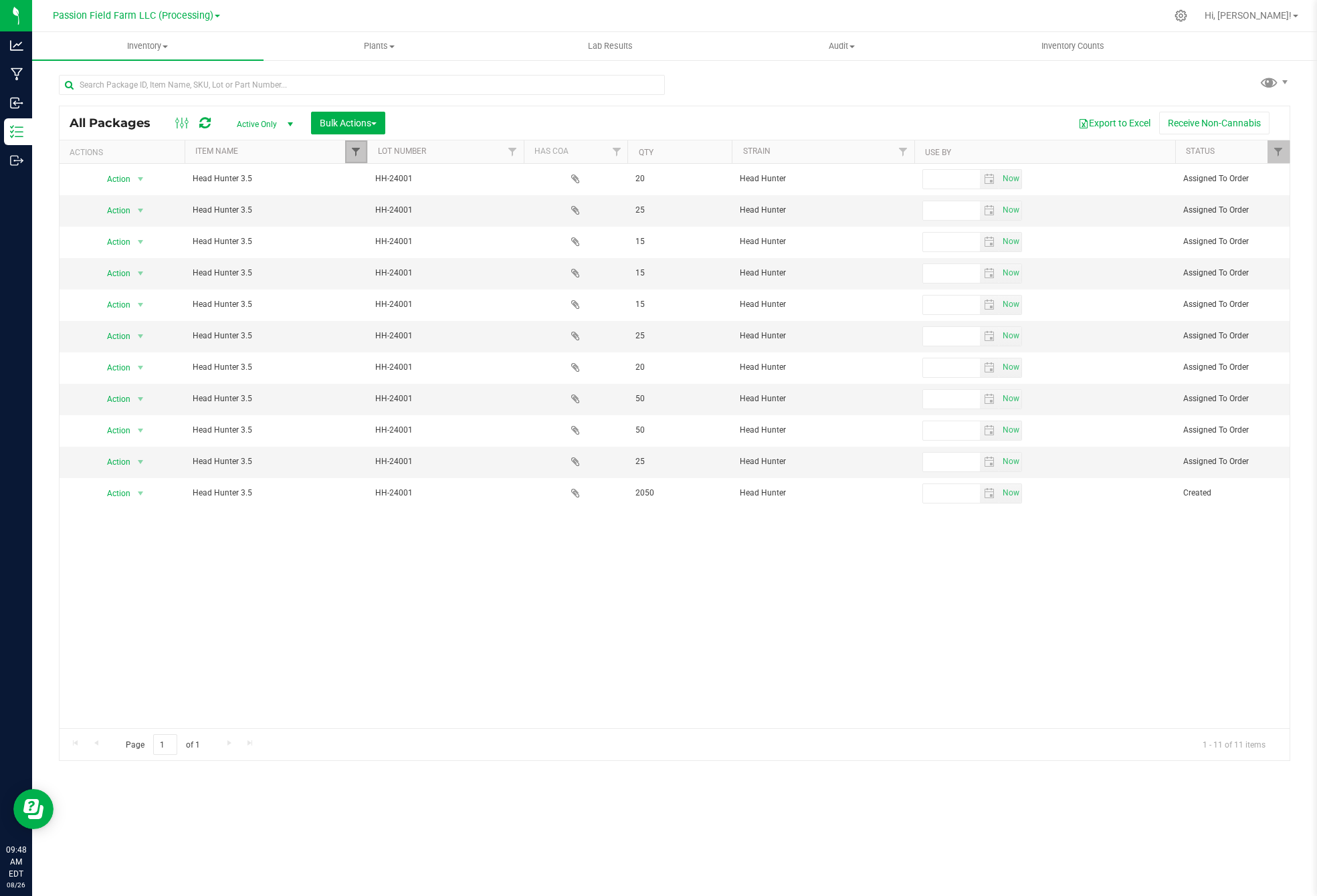
click at [355, 152] on span "Filter" at bounding box center [355, 152] width 11 height 11
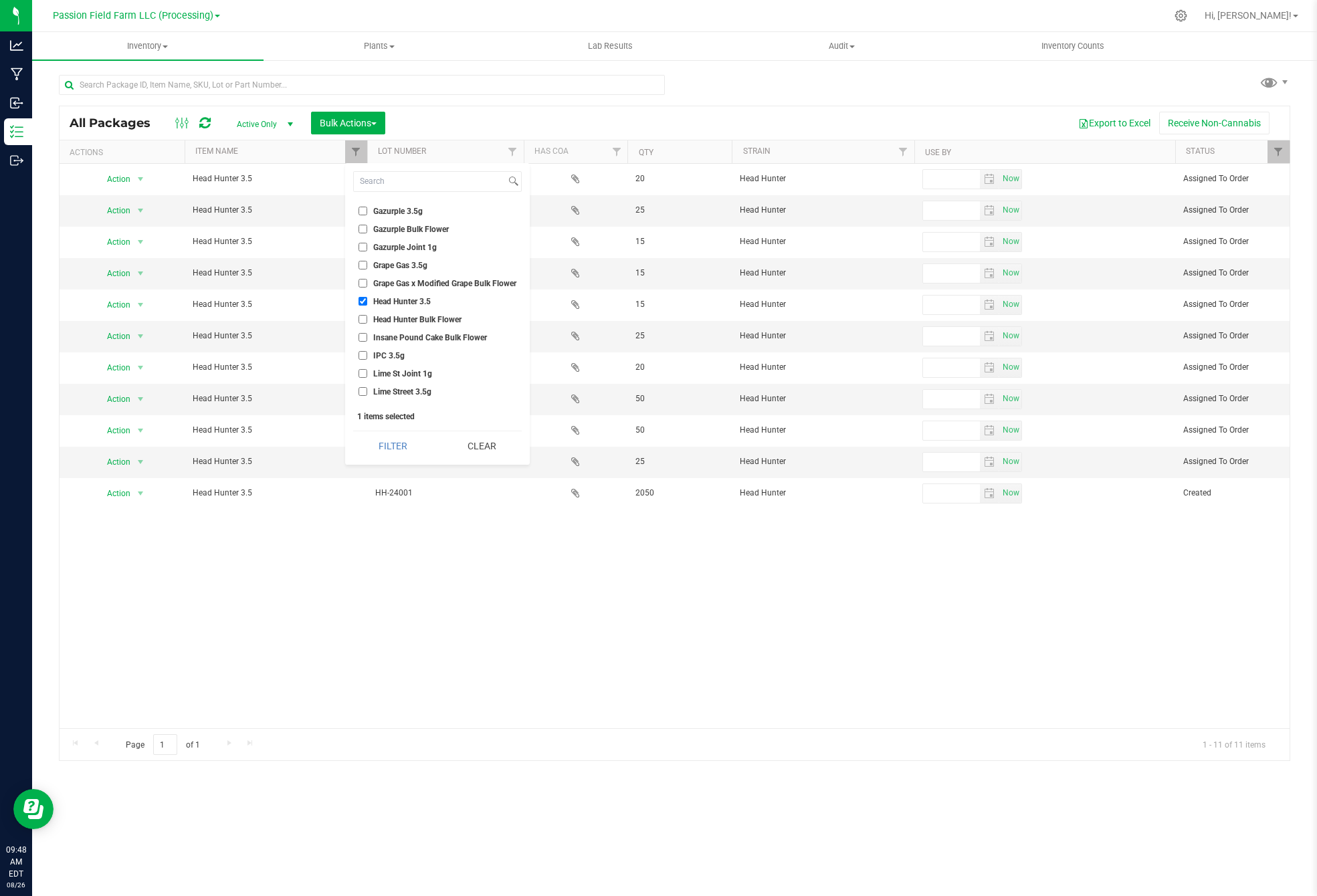
click at [366, 297] on input "Head Hunter 3.5" at bounding box center [363, 301] width 9 height 9
checkbox input "false"
click at [366, 261] on label "Grape Gas 3.5g" at bounding box center [393, 265] width 69 height 9
click at [366, 261] on input "Grape Gas 3.5g" at bounding box center [363, 265] width 9 height 9
click at [397, 432] on button "Filter" at bounding box center [392, 446] width 79 height 29
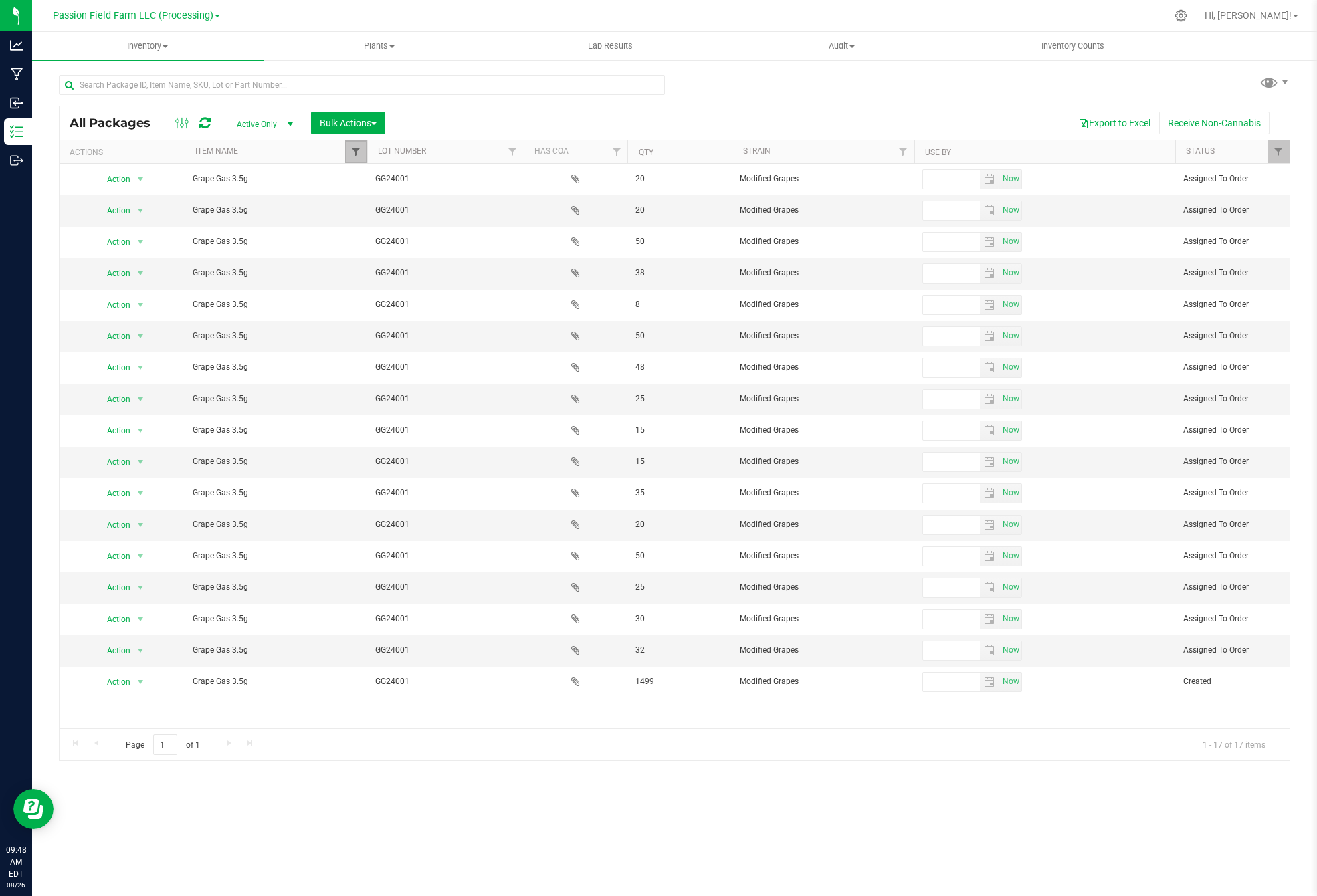
click at [356, 157] on span "Filter" at bounding box center [355, 152] width 11 height 11
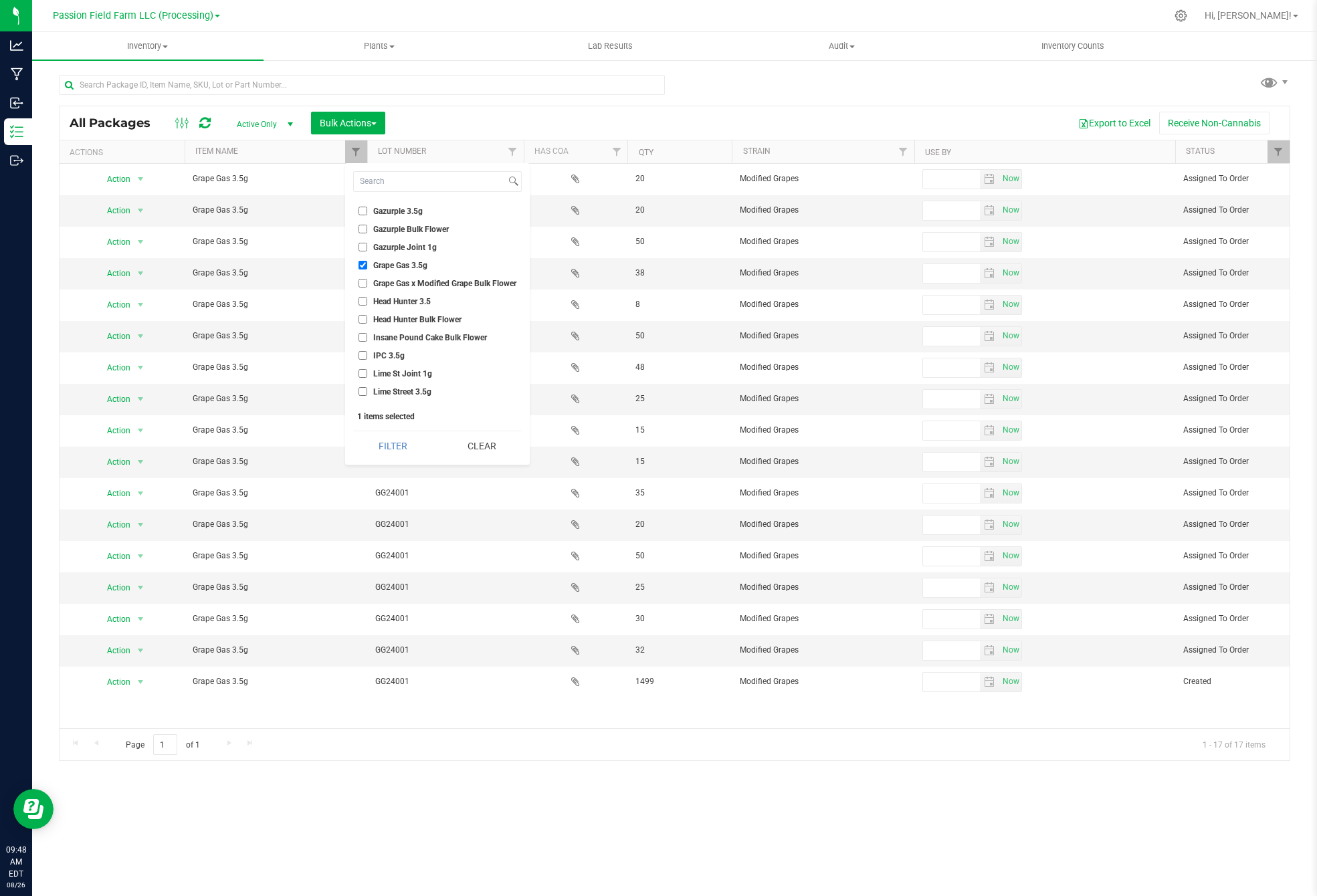
click at [364, 261] on input "Grape Gas 3.5g" at bounding box center [363, 265] width 9 height 9
checkbox input "false"
click at [360, 257] on input "Gazurple 3.5g" at bounding box center [363, 261] width 9 height 9
click at [391, 450] on button "Filter" at bounding box center [392, 446] width 79 height 29
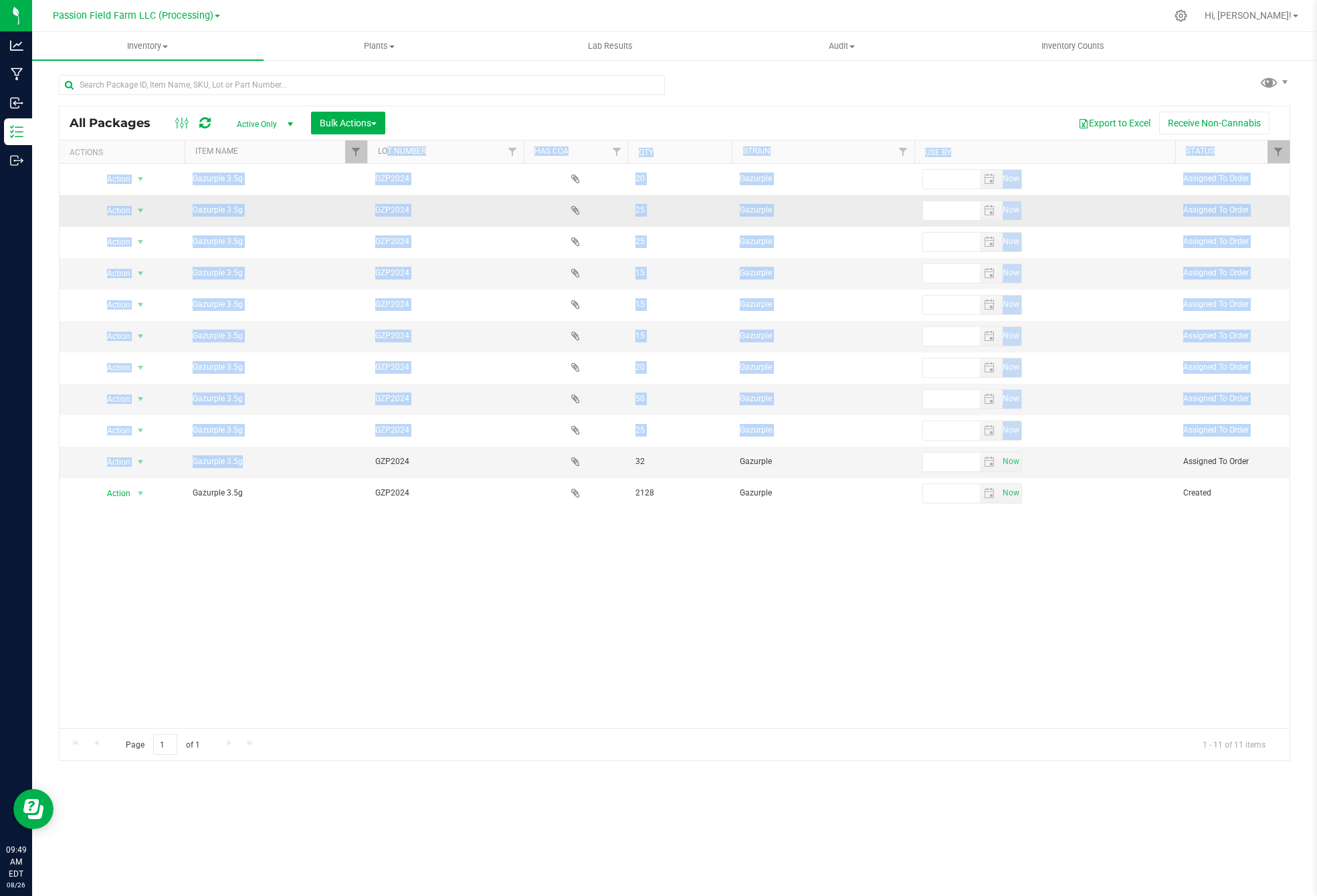
drag, startPoint x: 387, startPoint y: 450, endPoint x: 382, endPoint y: 203, distance: 247.1
click at [385, 176] on tbody "Action Action Edit attributes Global inventory Locate package Package audit log…" at bounding box center [675, 336] width 1230 height 345
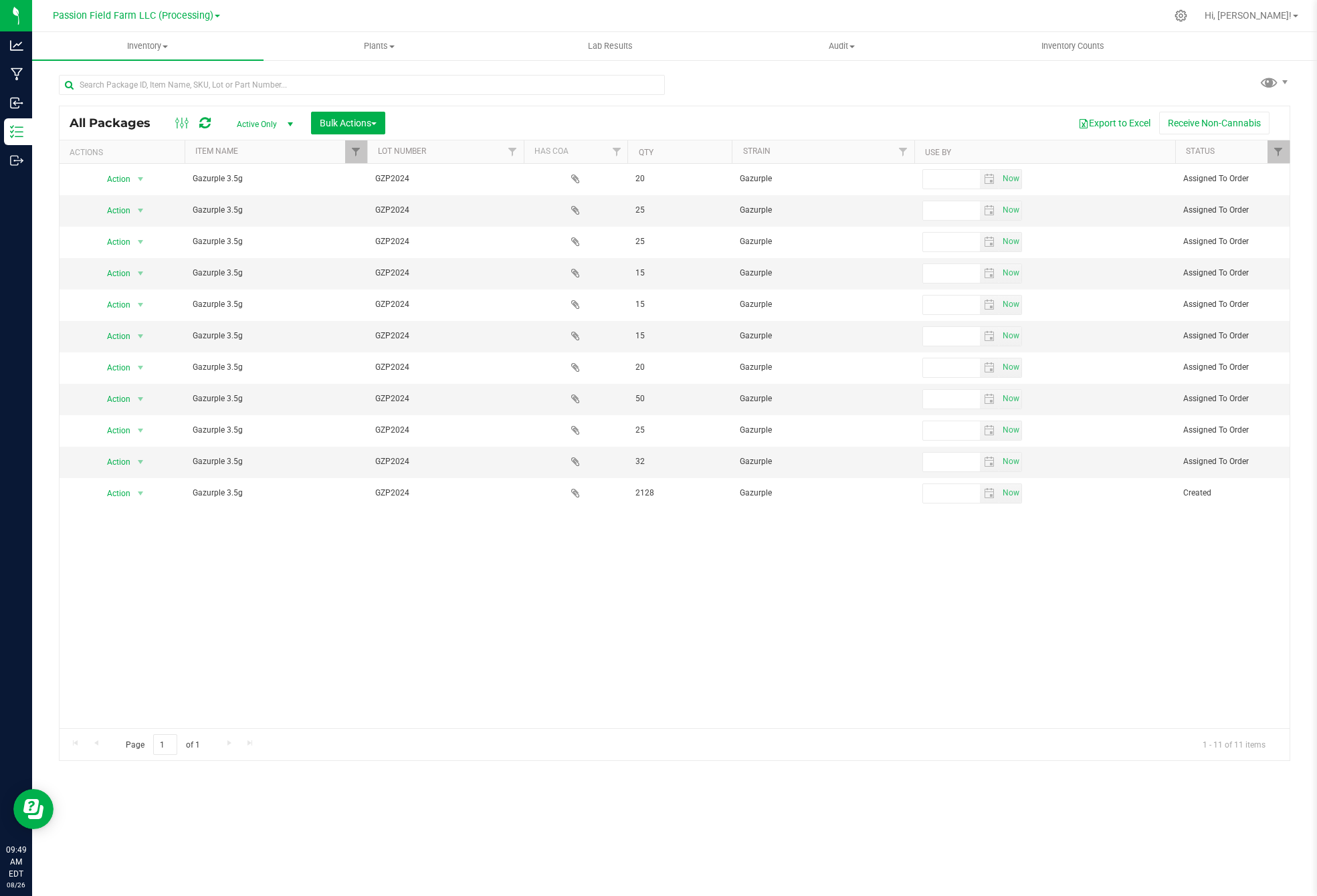
click at [454, 126] on div "Export to Excel Receive Non-Cannabis" at bounding box center [838, 123] width 885 height 23
click at [418, 121] on div "Export to Excel Receive Non-Cannabis" at bounding box center [838, 123] width 885 height 23
click at [352, 151] on span "Filter" at bounding box center [355, 152] width 11 height 11
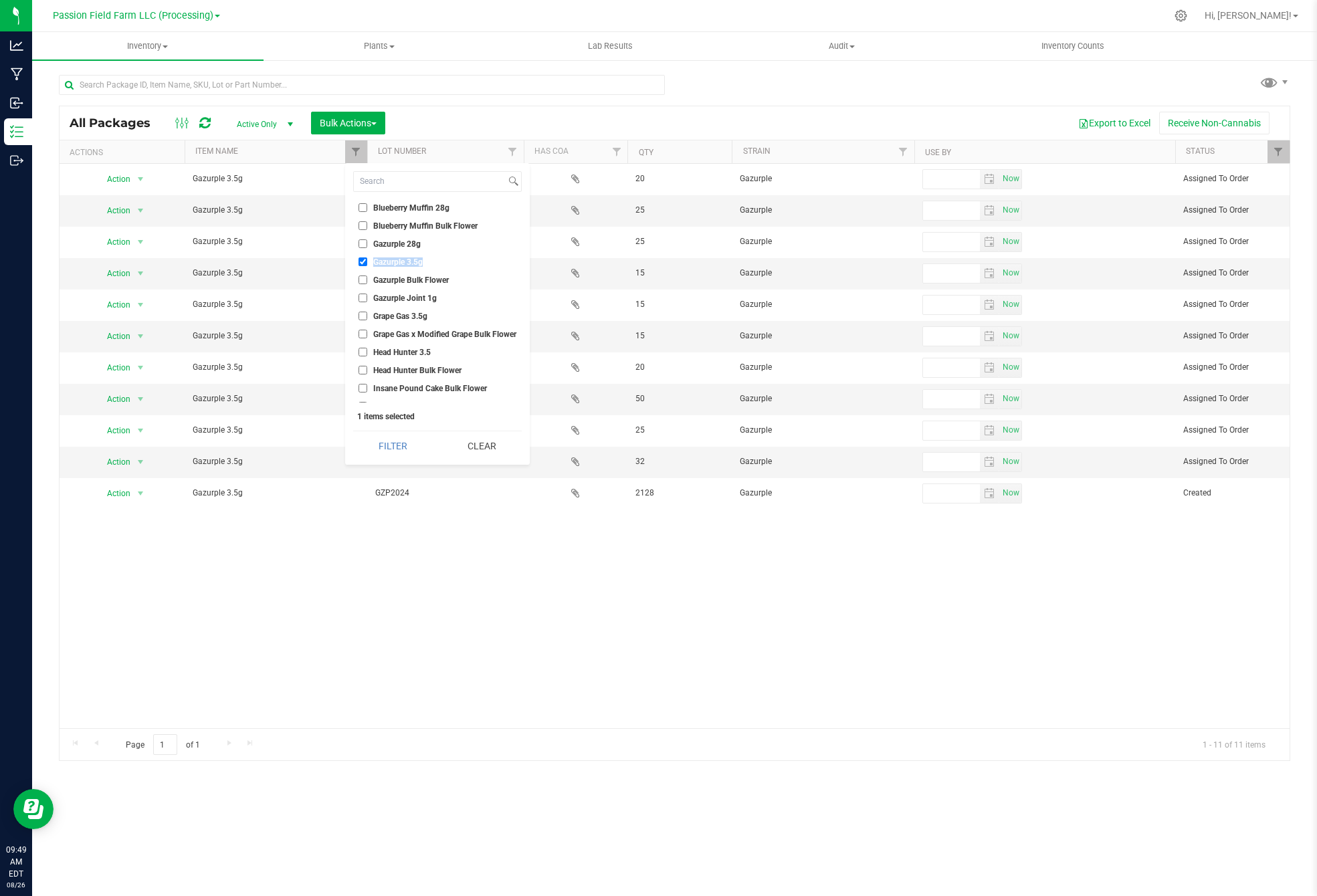
click at [361, 263] on ul "Select All All Gas O.G. 28g All Gas OG Bulk Flower All Gas OG Joint 1g Apple Fr…" at bounding box center [437, 302] width 169 height 201
click at [364, 258] on input "Gazurple 3.5g" at bounding box center [363, 261] width 9 height 9
checkbox input "false"
click at [361, 239] on input "Gazurple 28g" at bounding box center [363, 243] width 9 height 9
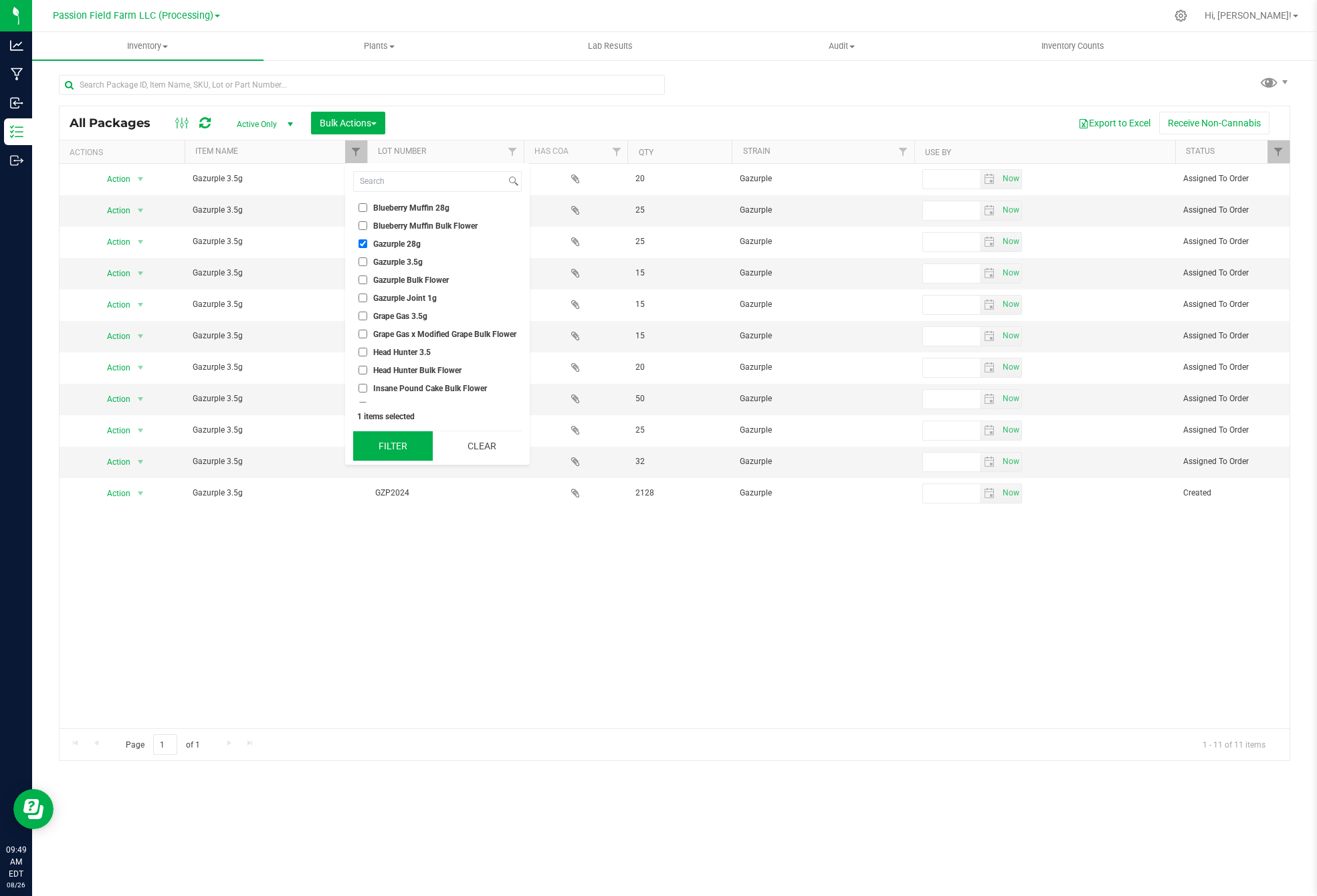
click at [378, 447] on button "Filter" at bounding box center [392, 446] width 79 height 29
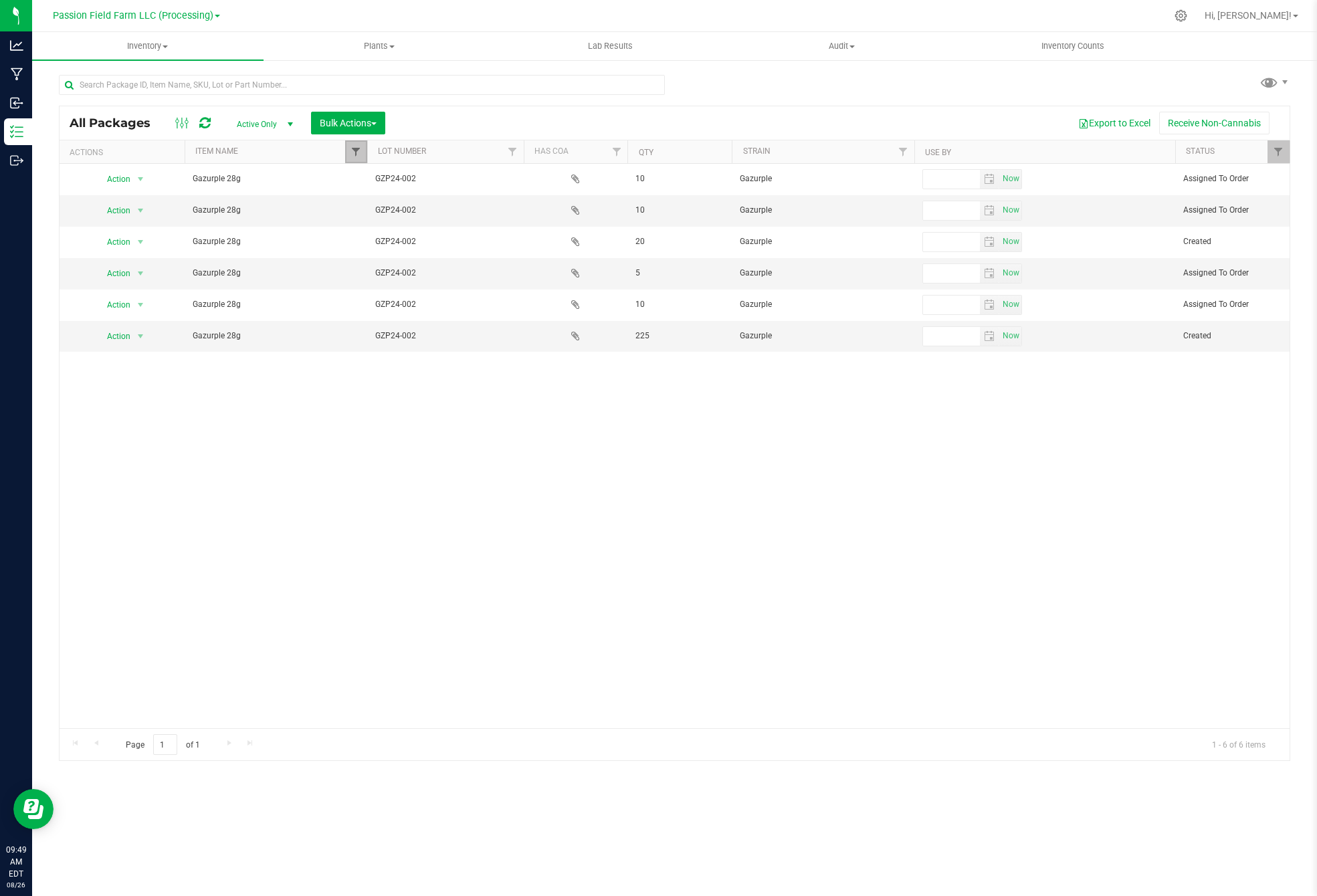
click at [352, 156] on span "Filter" at bounding box center [355, 152] width 11 height 11
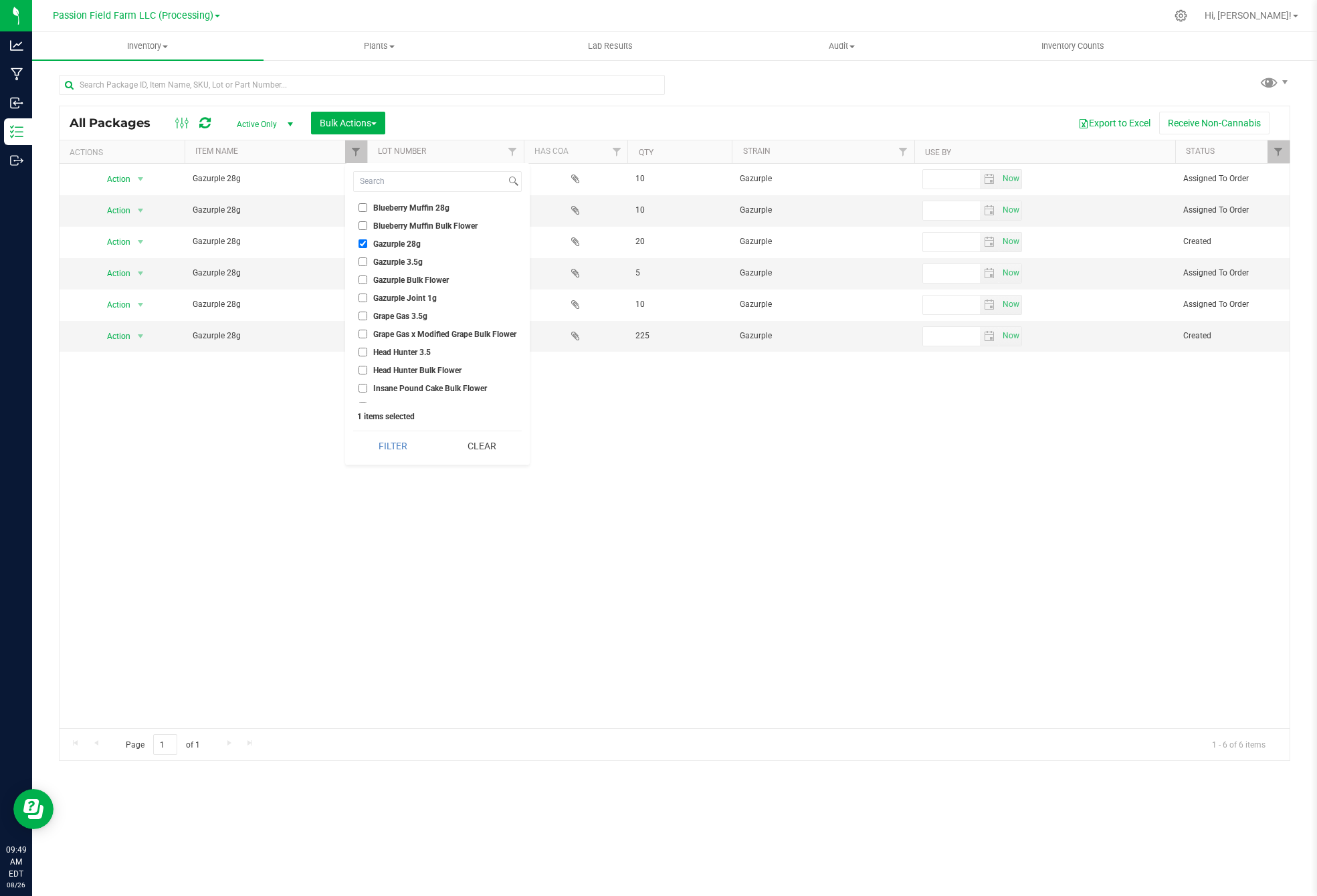
click at [363, 239] on input "Gazurple 28g" at bounding box center [363, 243] width 9 height 9
checkbox input "false"
click at [363, 242] on input "Blueberry Muffin 28g" at bounding box center [363, 247] width 9 height 9
click at [406, 447] on button "Filter" at bounding box center [392, 446] width 79 height 29
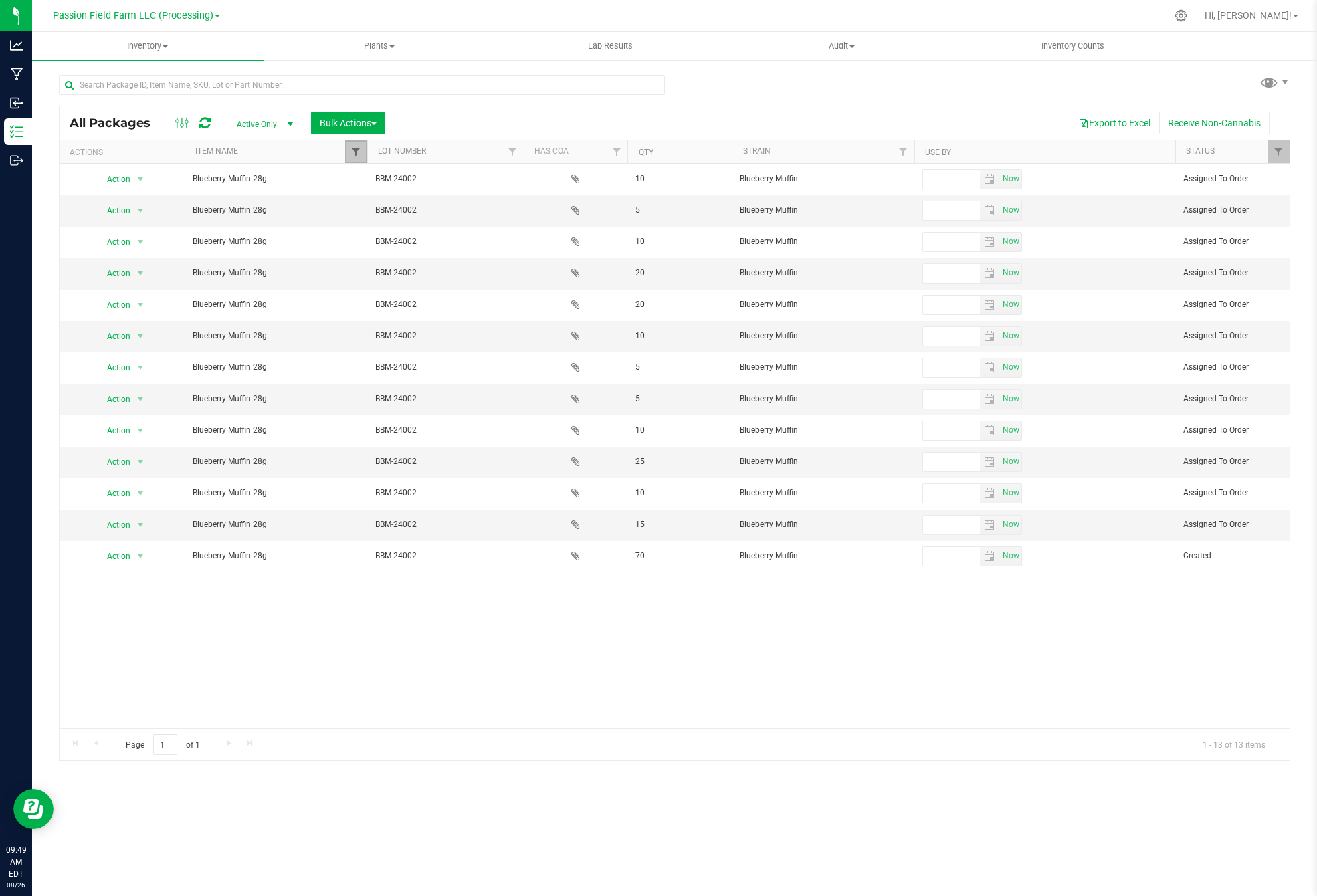
click at [351, 148] on span "Filter" at bounding box center [355, 152] width 11 height 11
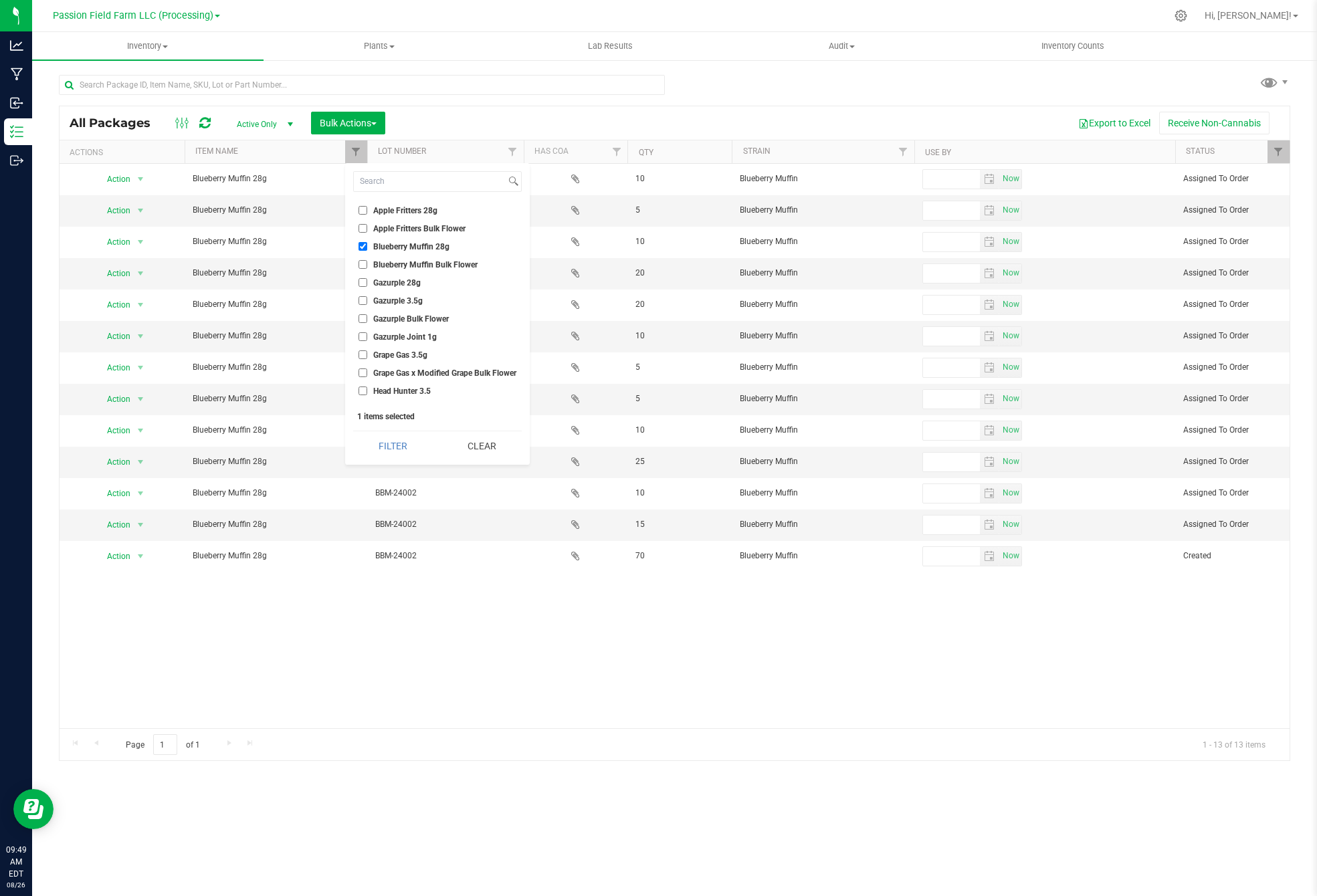
click at [359, 243] on input "Blueberry Muffin 28g" at bounding box center [363, 247] width 9 height 9
checkbox input "false"
click at [364, 224] on input "All Gas O.G. 28g" at bounding box center [363, 227] width 9 height 9
click at [404, 452] on button "Filter" at bounding box center [392, 446] width 79 height 29
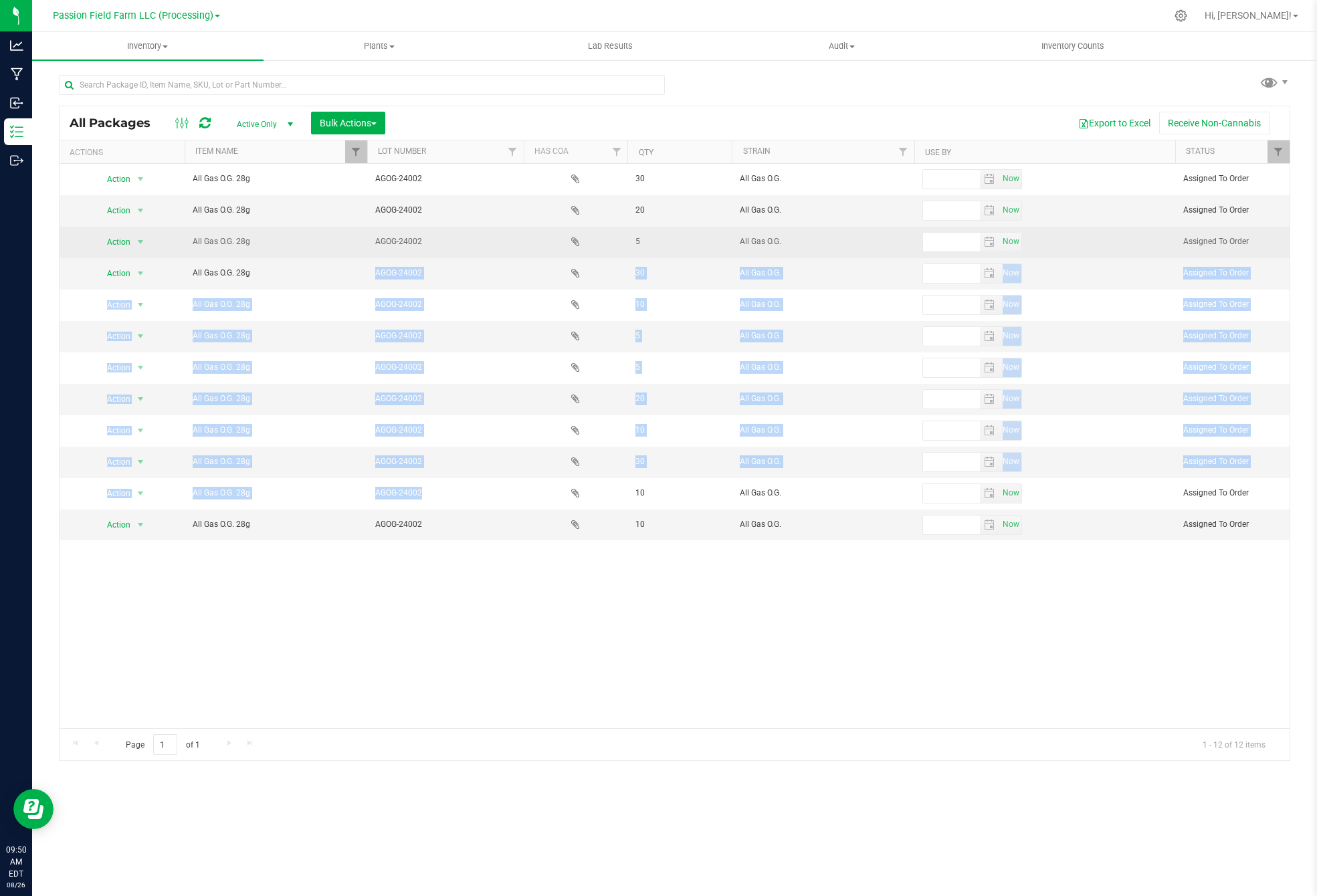
drag, startPoint x: 543, startPoint y: 482, endPoint x: 382, endPoint y: 239, distance: 291.5
click at [389, 266] on tbody "Action Action Edit attributes Global inventory Locate package Package audit log…" at bounding box center [675, 352] width 1230 height 377
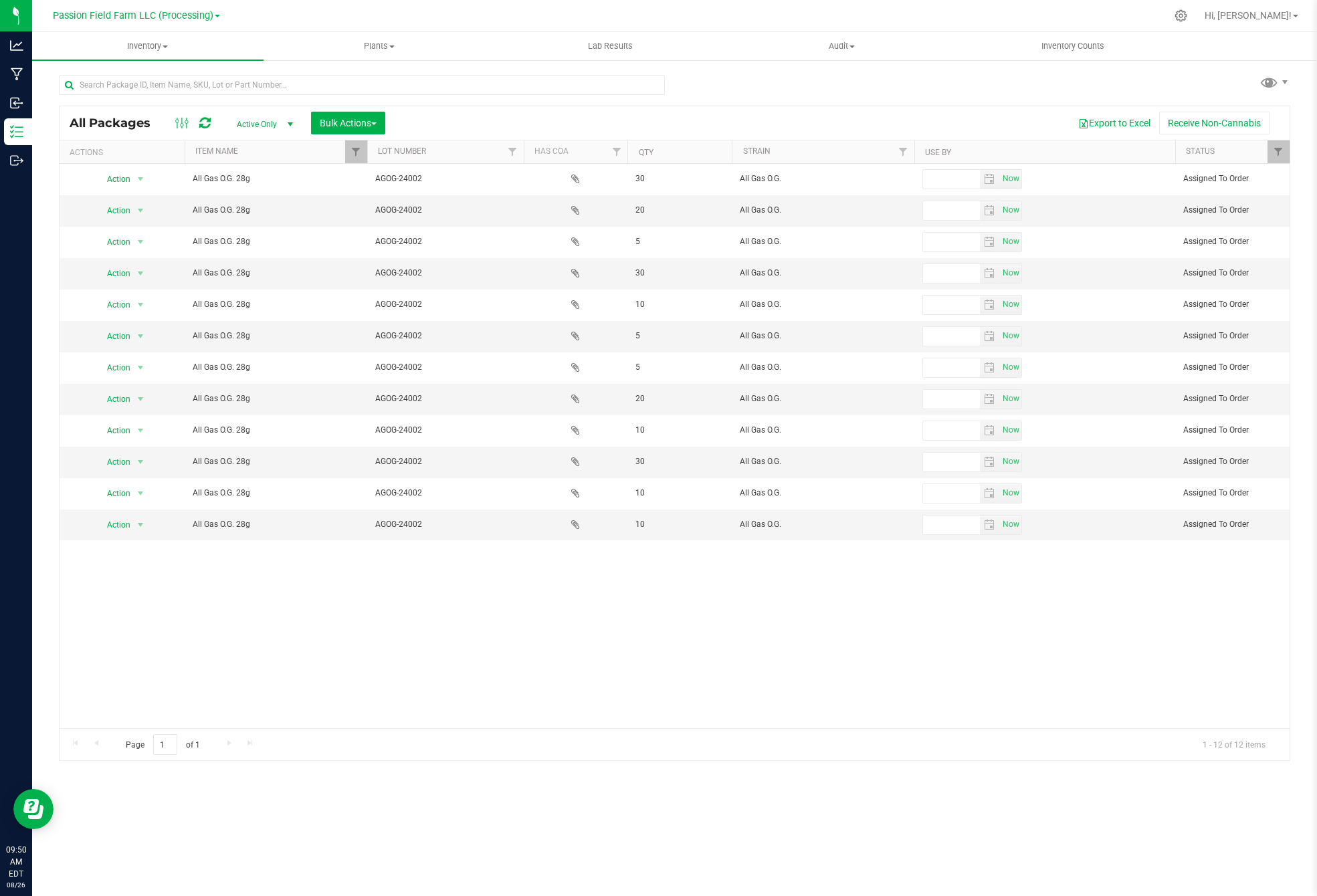
click at [327, 601] on div "Action Action Edit attributes Global inventory Locate package Package audit log…" at bounding box center [675, 446] width 1230 height 564
click at [356, 155] on span "Filter" at bounding box center [355, 152] width 11 height 11
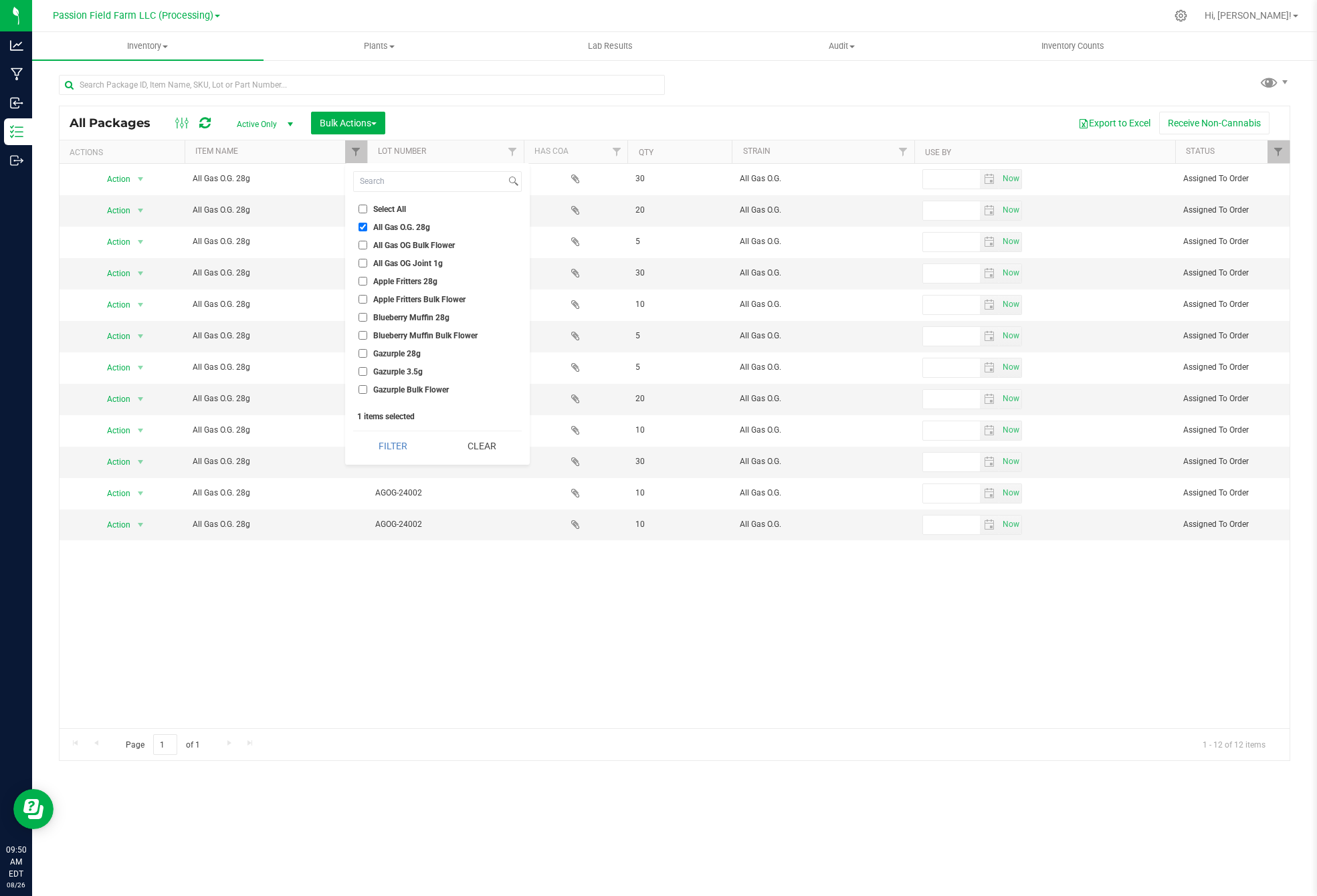
click at [364, 224] on input "All Gas O.G. 28g" at bounding box center [363, 227] width 9 height 9
checkbox input "false"
click at [362, 259] on input "All Gas OG Joint 1g" at bounding box center [363, 263] width 9 height 9
click at [394, 455] on button "Filter" at bounding box center [392, 446] width 79 height 29
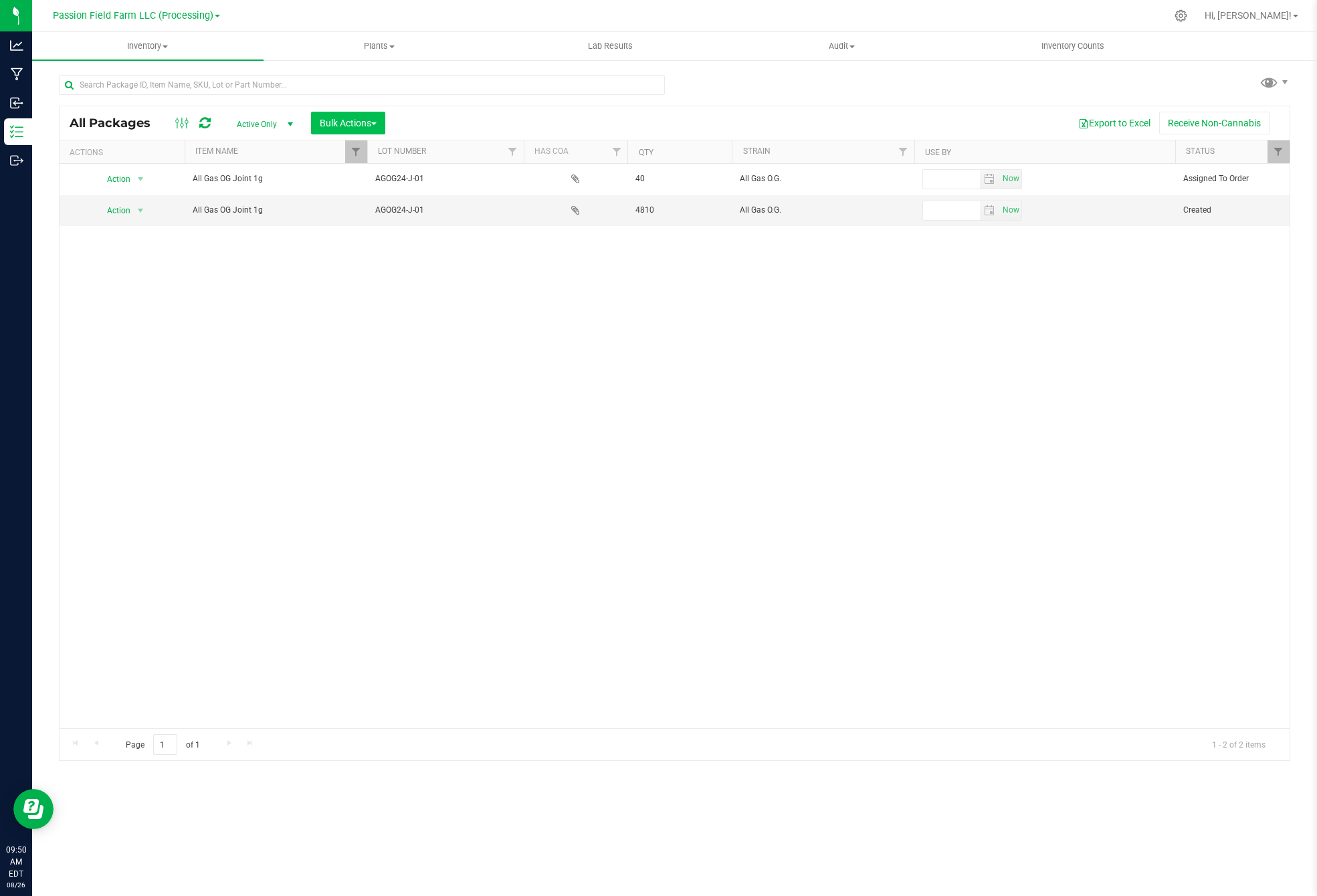
click at [349, 127] on span "Bulk Actions" at bounding box center [347, 123] width 57 height 11
click at [337, 118] on span "Bulk Actions" at bounding box center [347, 123] width 57 height 11
click at [355, 143] on link "Filter" at bounding box center [355, 152] width 22 height 23
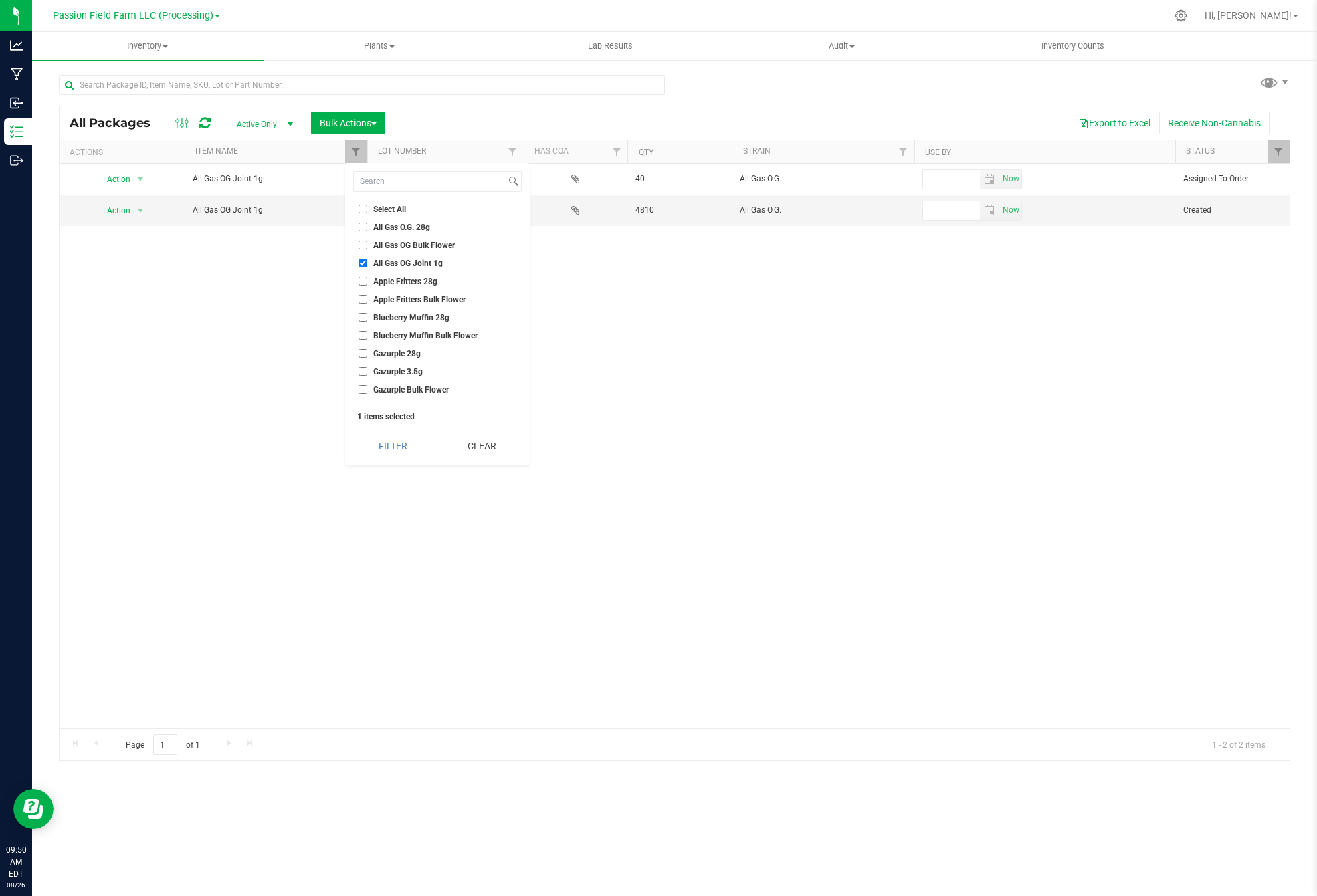
click at [364, 261] on input "All Gas OG Joint 1g" at bounding box center [363, 263] width 9 height 9
checkbox input "false"
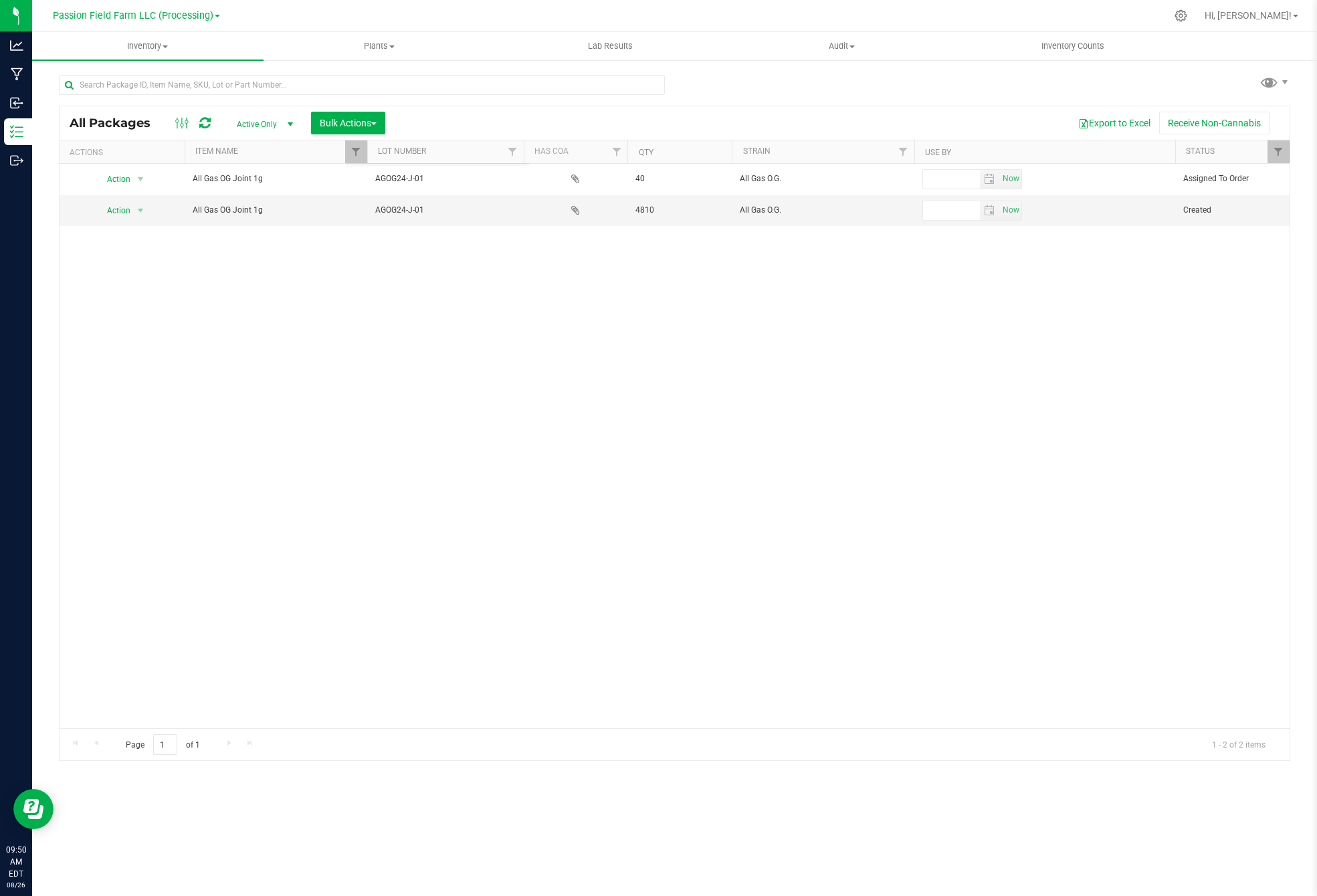
click at [604, 323] on div "Action Action Edit attributes Global inventory Locate package Package audit log…" at bounding box center [675, 446] width 1230 height 564
click at [360, 120] on span "Bulk Actions" at bounding box center [347, 123] width 57 height 11
click at [351, 118] on span "Bulk Actions" at bounding box center [347, 123] width 57 height 11
click at [357, 159] on link "Filter" at bounding box center [355, 152] width 22 height 23
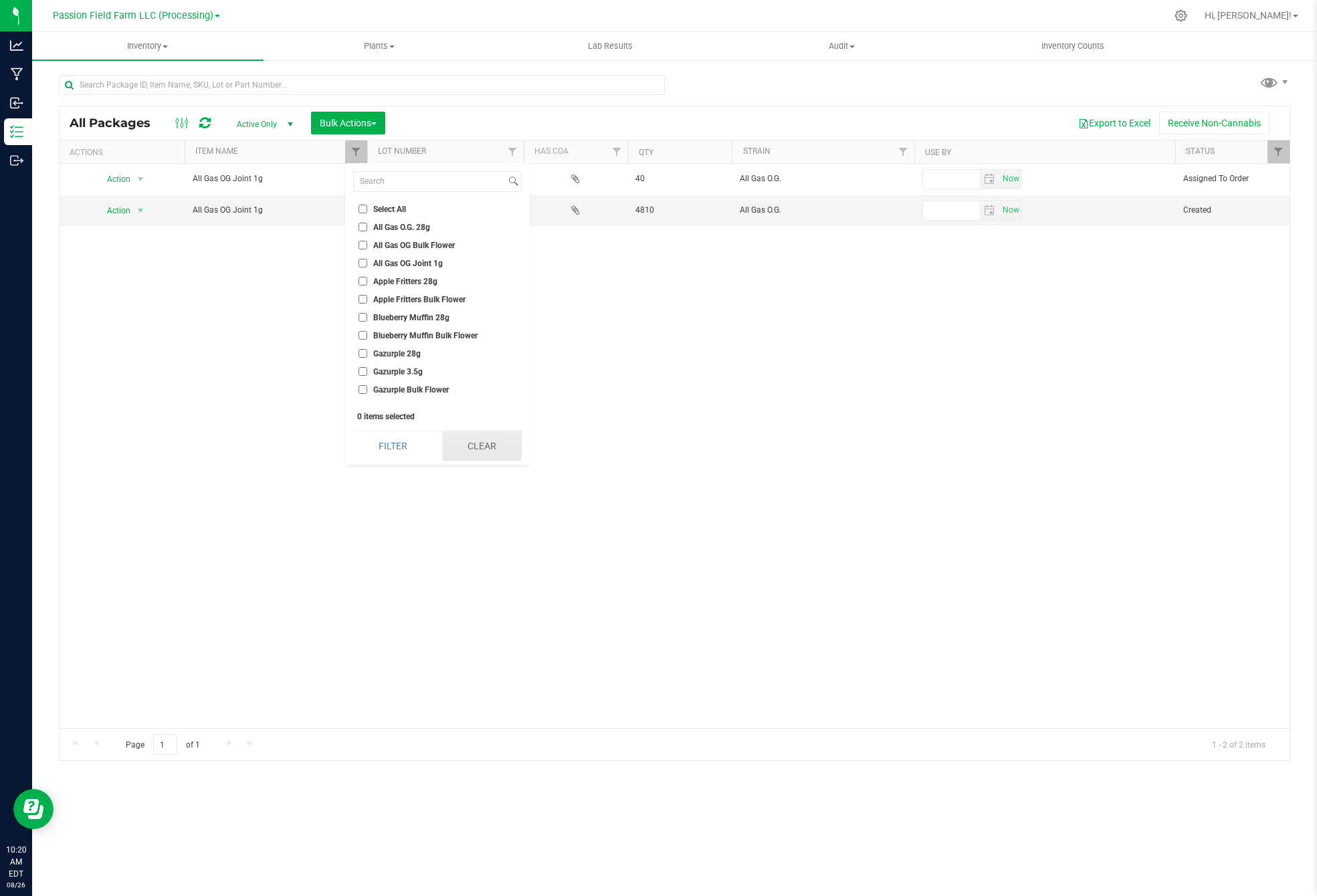
click at [469, 450] on button "Clear" at bounding box center [482, 446] width 79 height 29
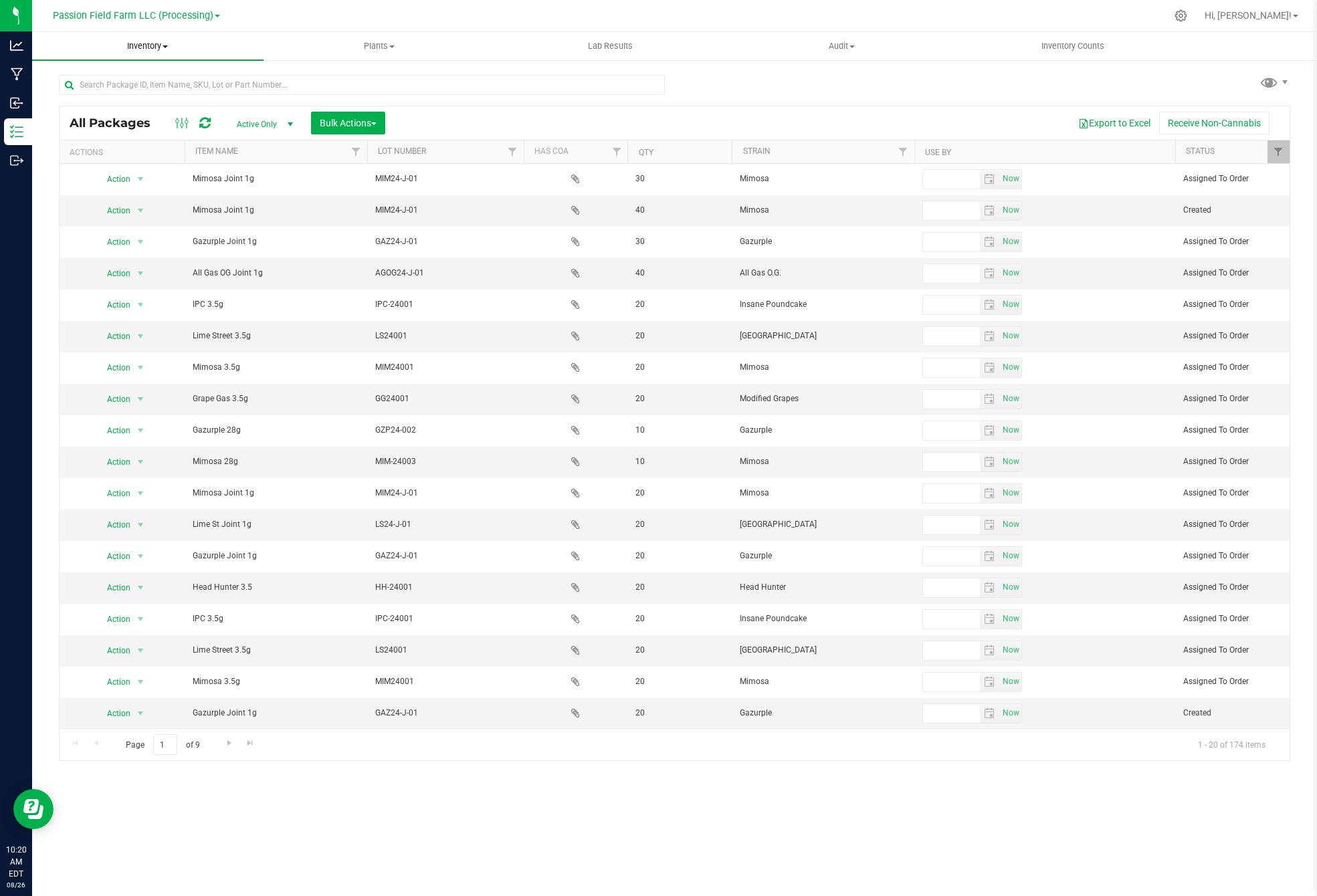
click at [145, 46] on span "Inventory" at bounding box center [147, 46] width 232 height 12
click at [156, 44] on span "Inventory" at bounding box center [147, 46] width 232 height 12
click at [97, 128] on span "Create inventory" at bounding box center [85, 129] width 107 height 11
click at [152, 42] on span "Inventory" at bounding box center [147, 46] width 232 height 12
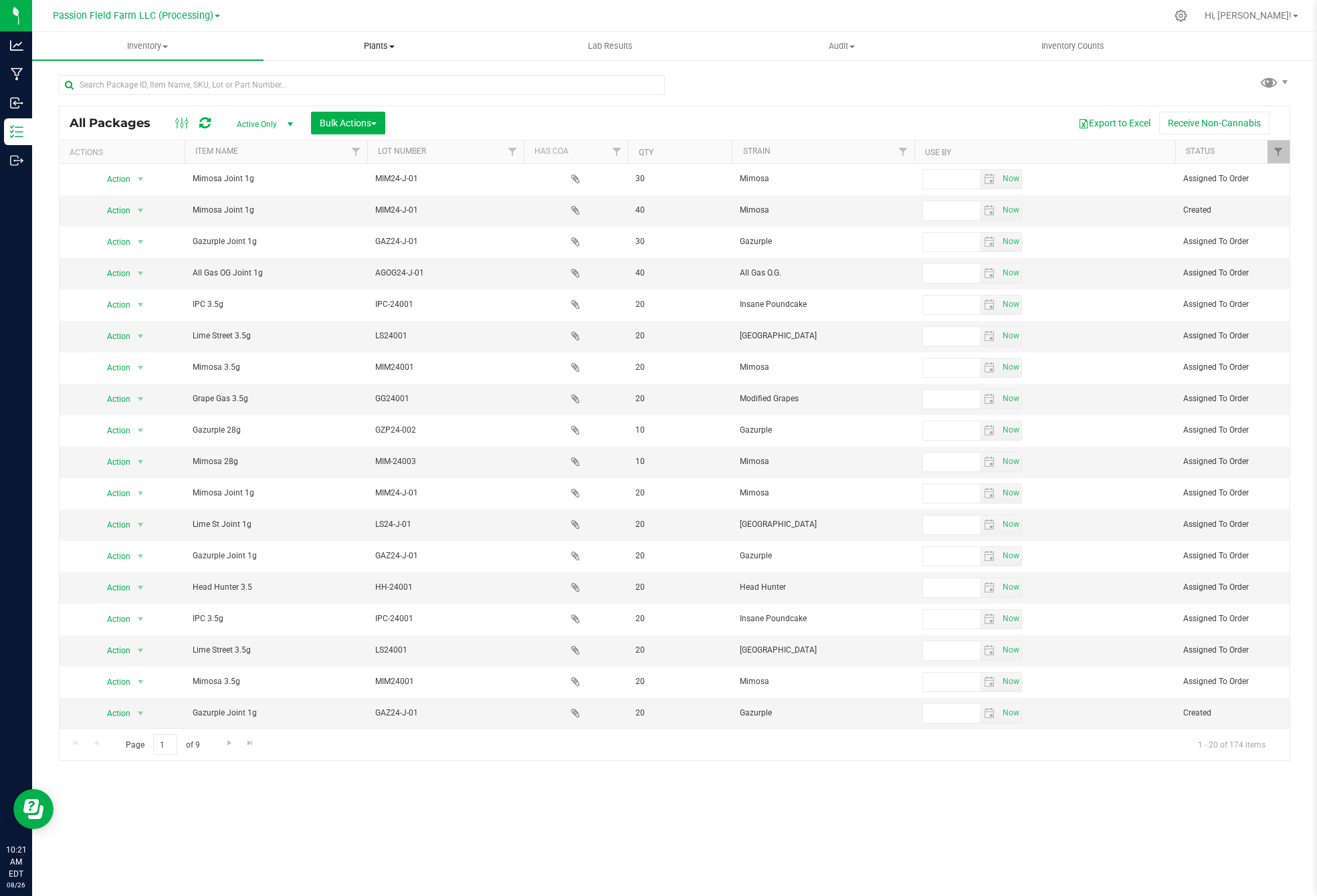
click at [375, 48] on span "Plants" at bounding box center [379, 46] width 230 height 12
click at [612, 39] on uib-tab-heading "Lab Results" at bounding box center [610, 46] width 230 height 27
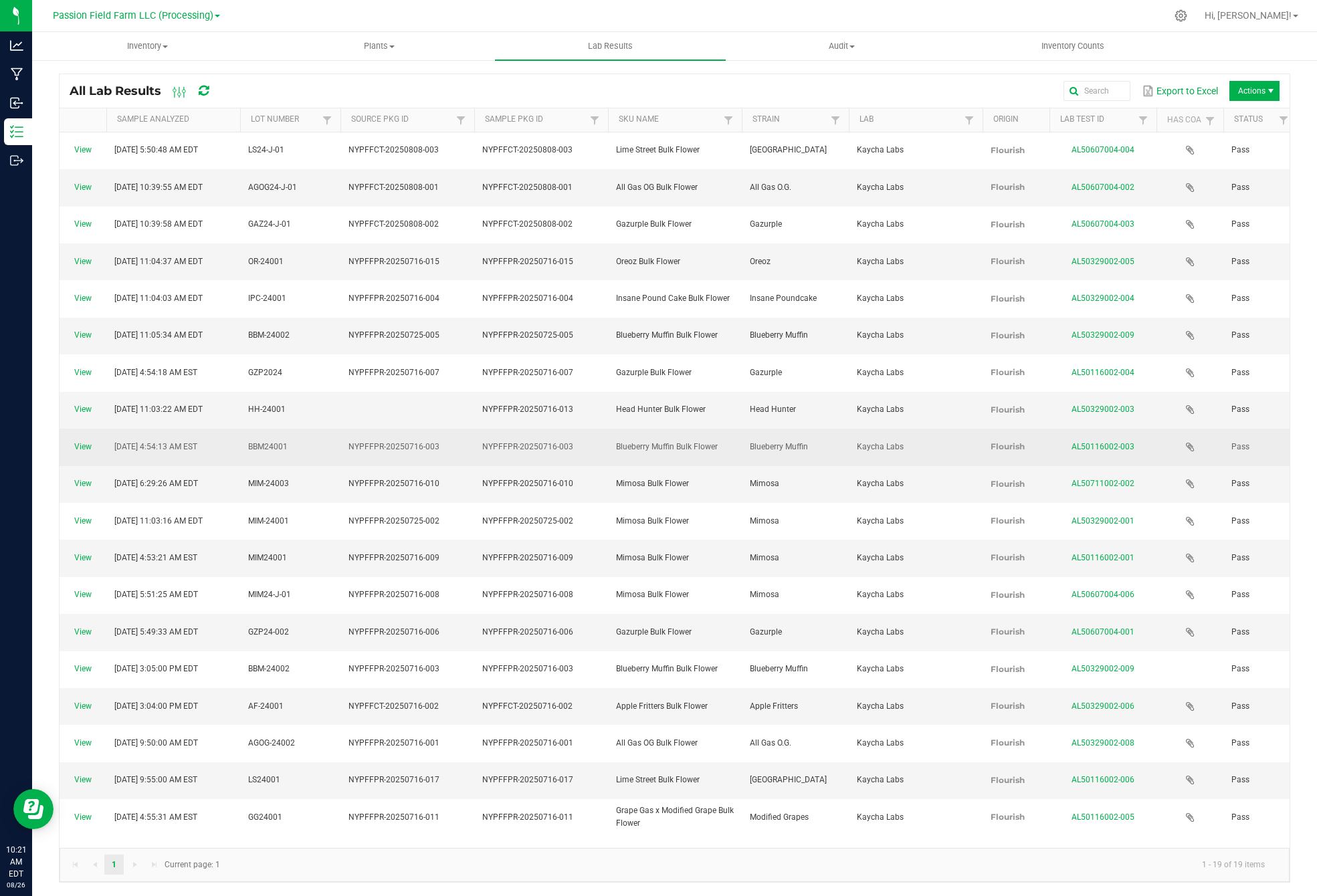
scroll to position [6, 0]
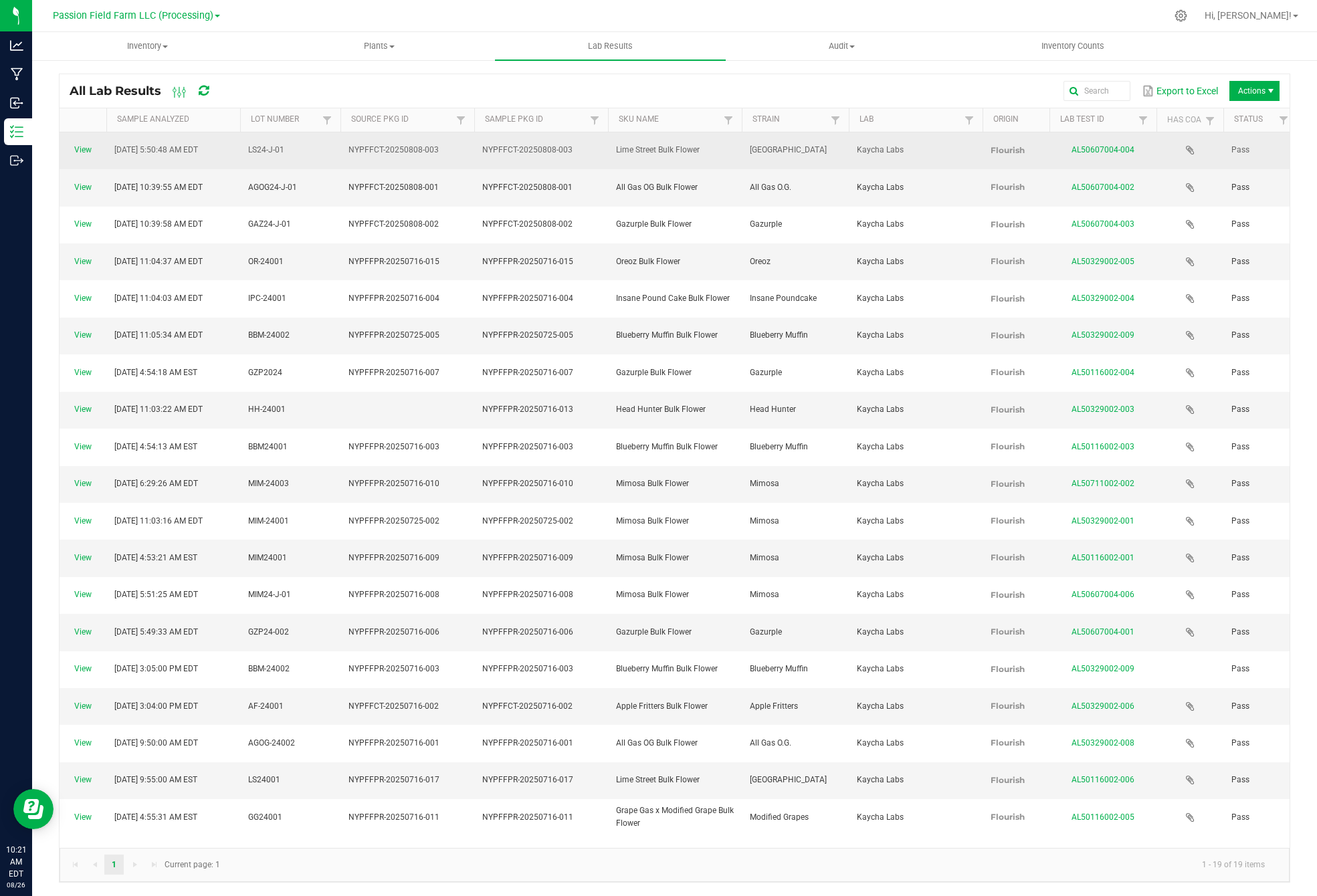
click at [79, 149] on span "View" at bounding box center [83, 151] width 31 height 13
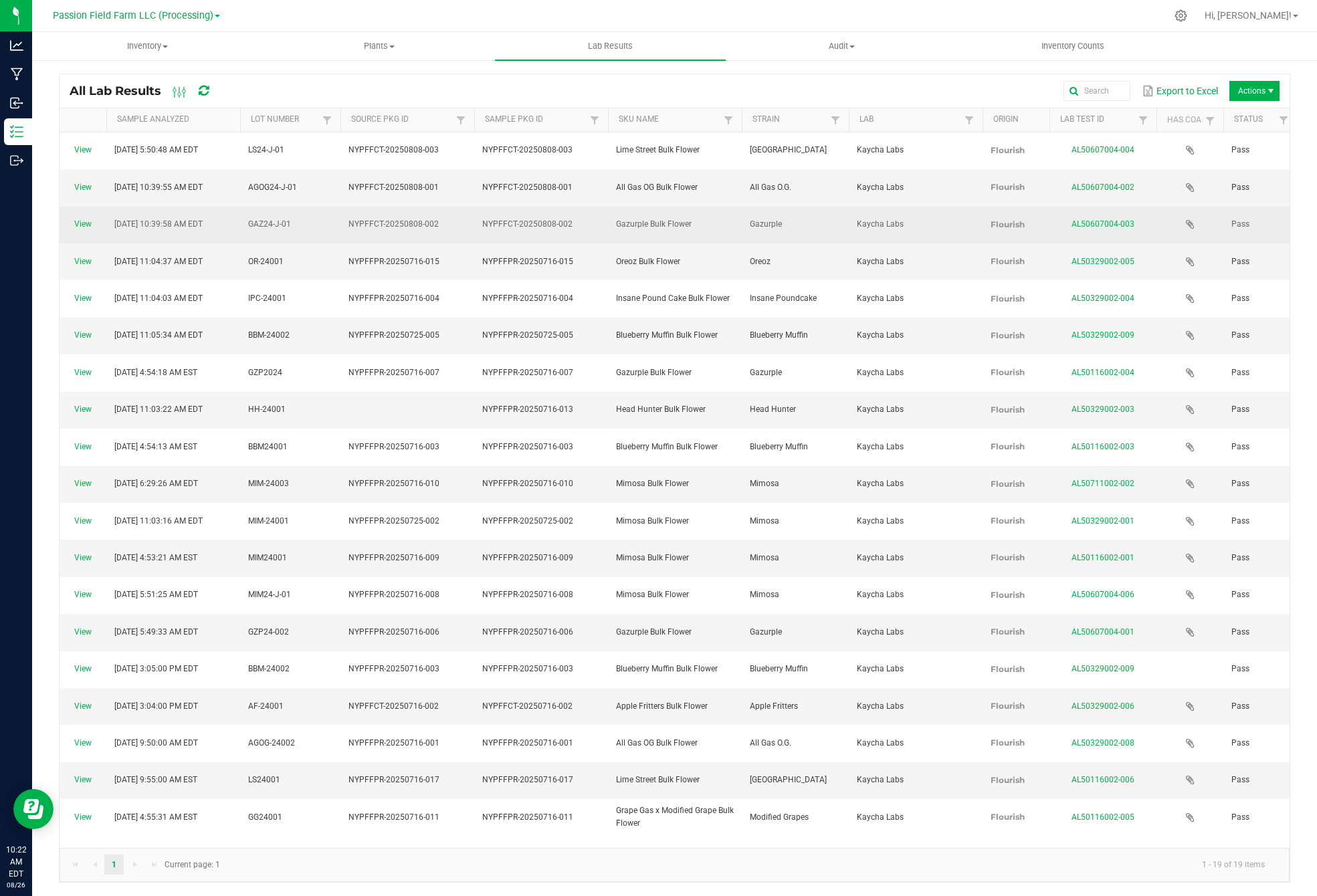
scroll to position [0, 0]
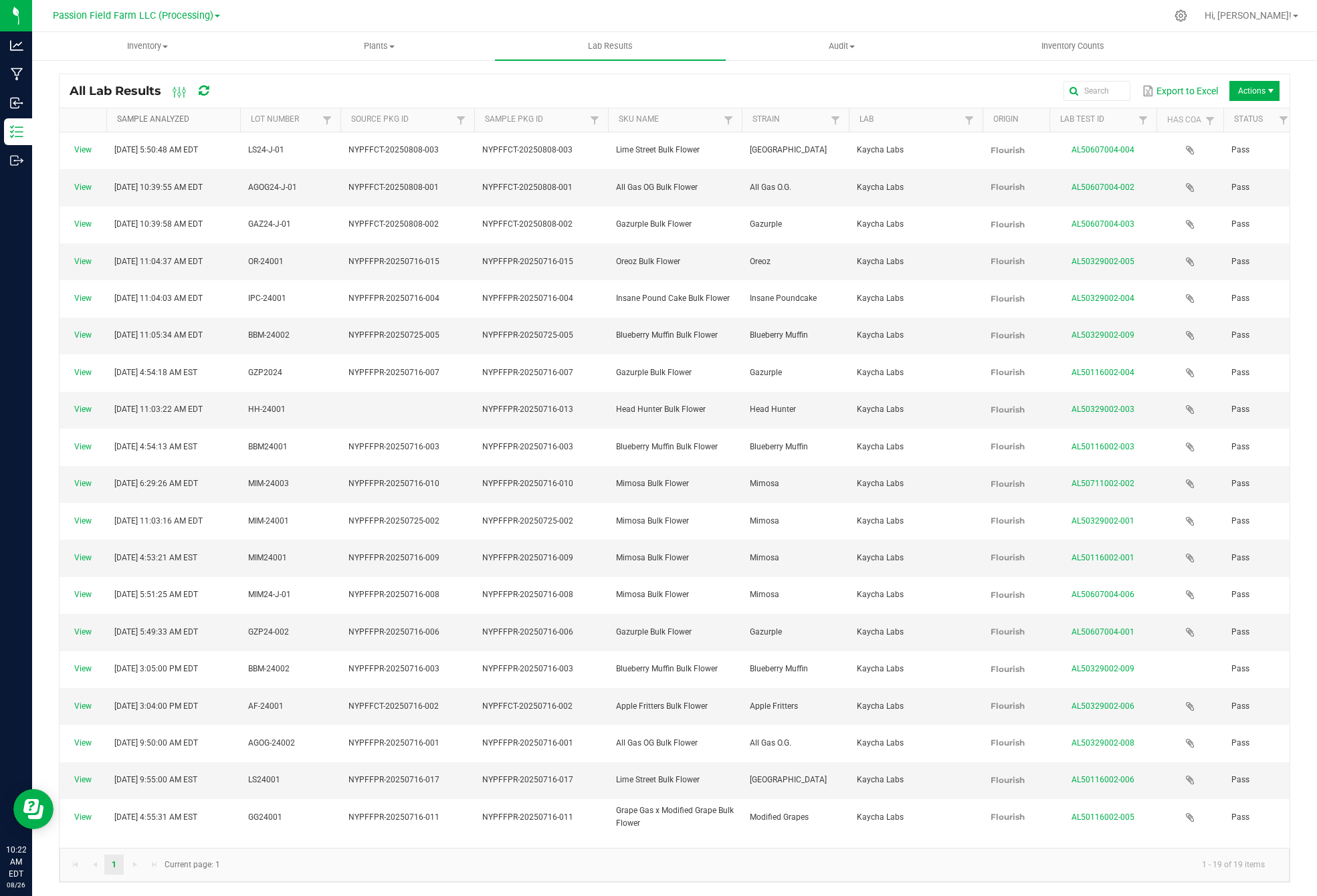
click at [164, 118] on link "Sample Analyzed" at bounding box center [176, 120] width 118 height 11
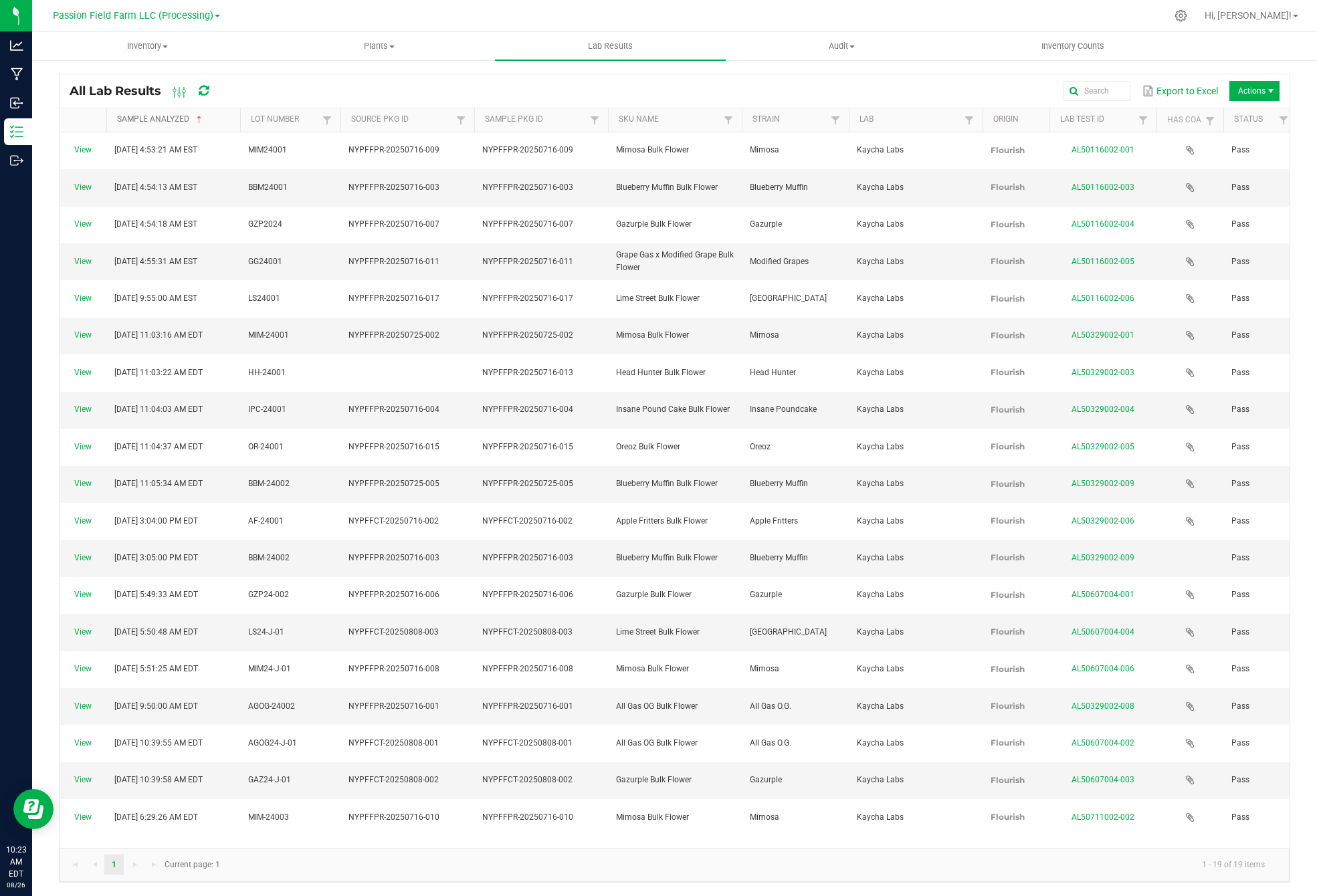
click at [203, 119] on span "Sortable" at bounding box center [199, 120] width 11 height 11
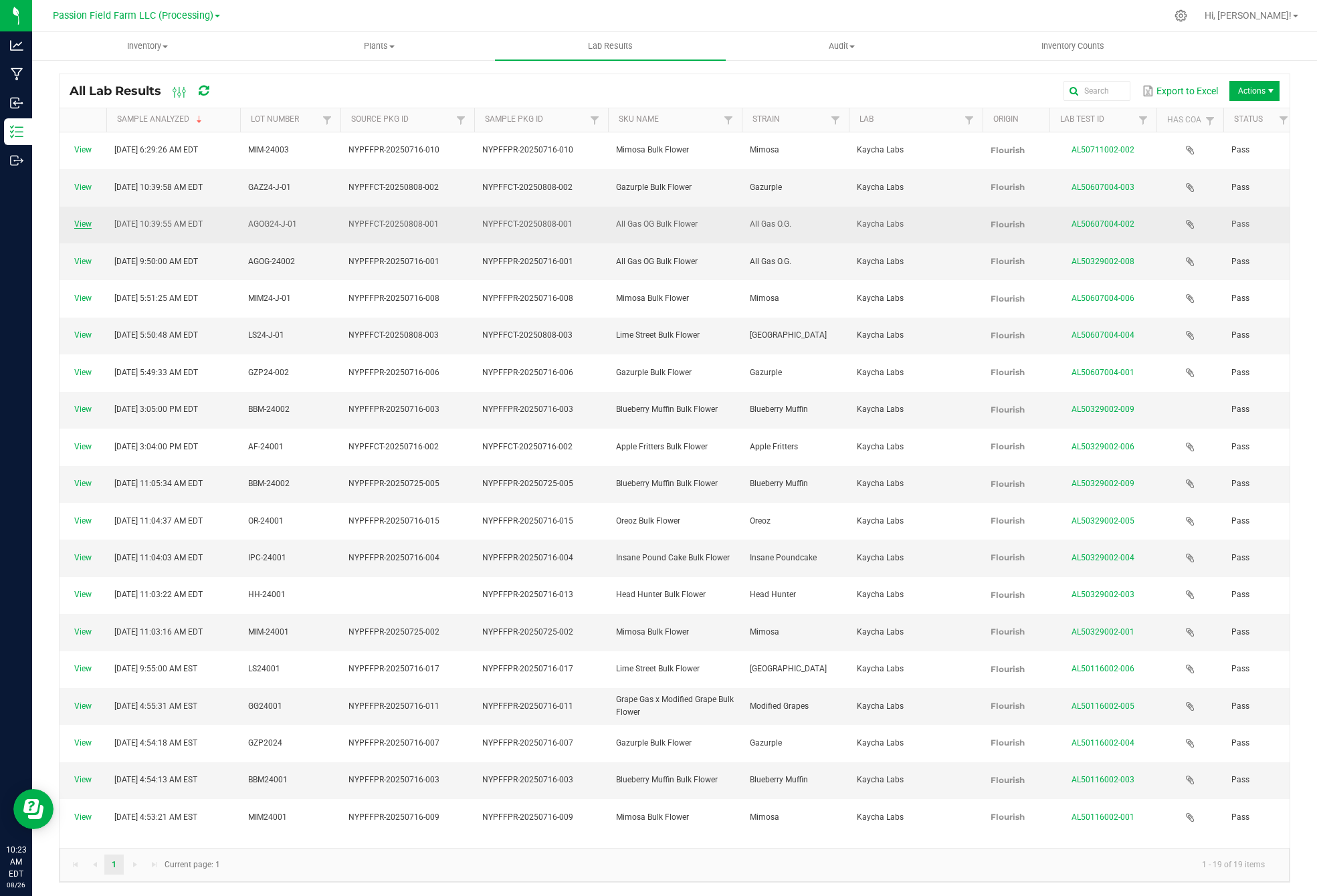
click at [76, 219] on link "View" at bounding box center [83, 224] width 17 height 9
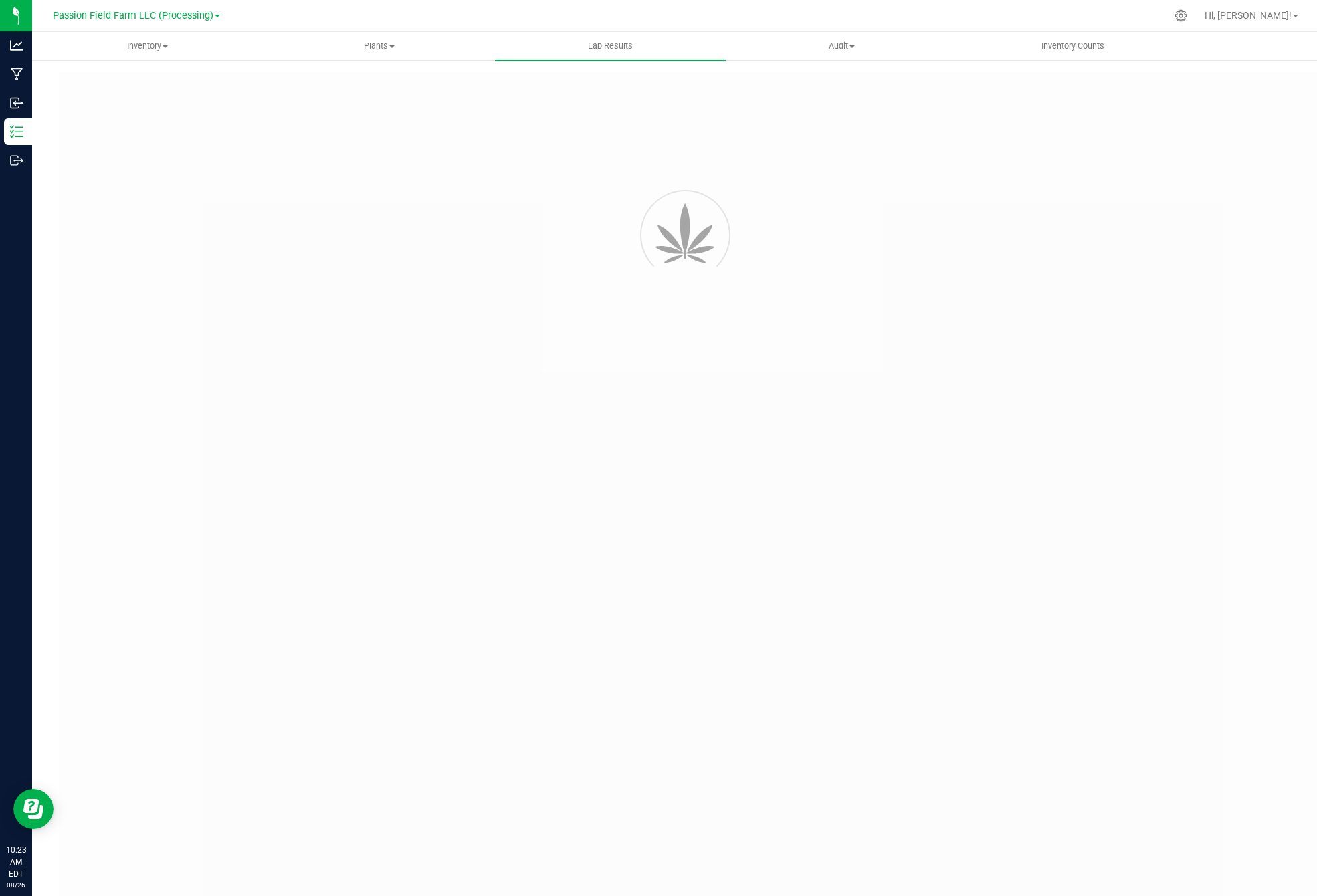
type input "NYPFFCT-20250808-001"
type input "AL50607004-002"
type input "NYPFFCT-20250808-001"
type input "[DATE] 10:39 AM"
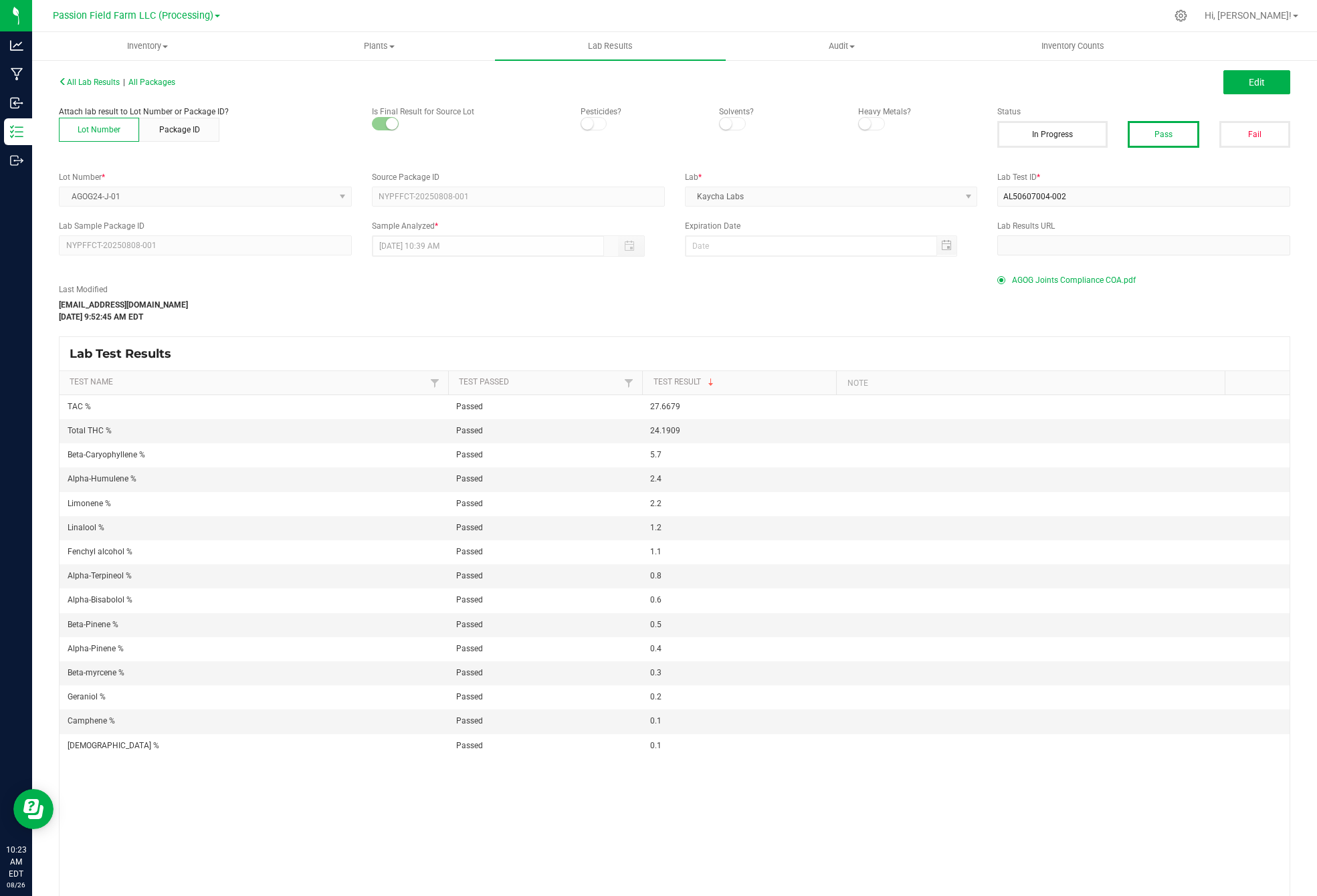
click at [1085, 282] on span "AGOG Joints Compliance COA.pdf" at bounding box center [1074, 280] width 124 height 20
